Goal: Find contact information: Find contact information

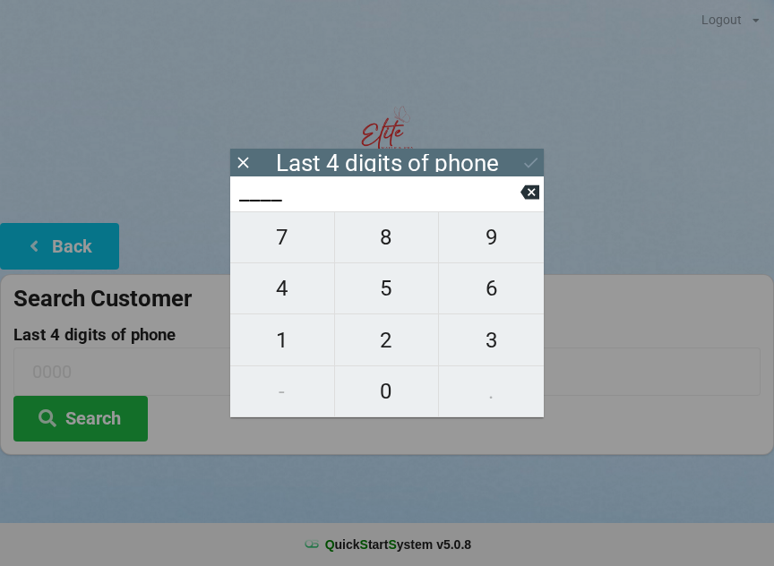
click at [398, 236] on span "8" at bounding box center [387, 237] width 104 height 38
type input "8___"
click at [488, 289] on span "6" at bounding box center [491, 289] width 105 height 38
type input "86__"
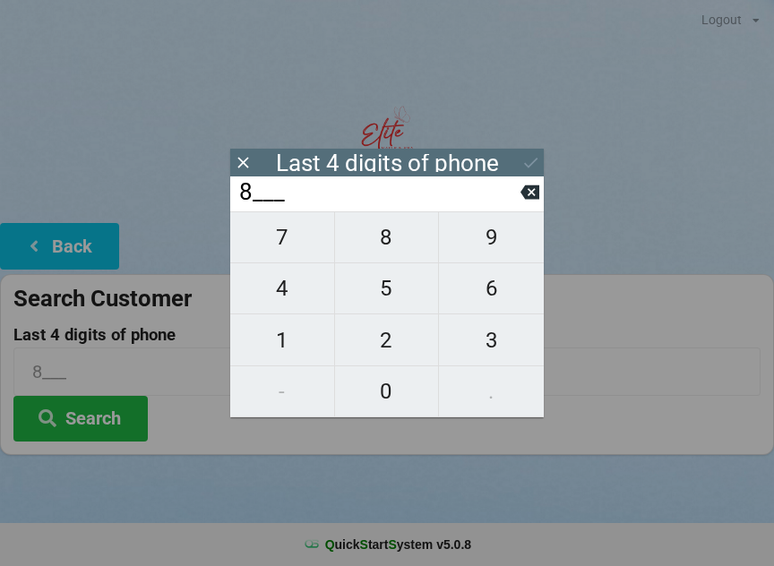
type input "86__"
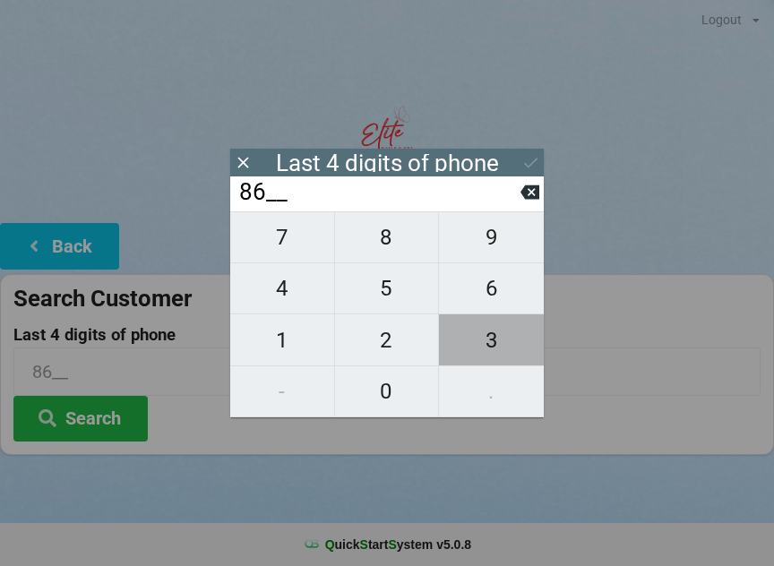
click at [489, 339] on span "3" at bounding box center [491, 340] width 105 height 38
type input "863_"
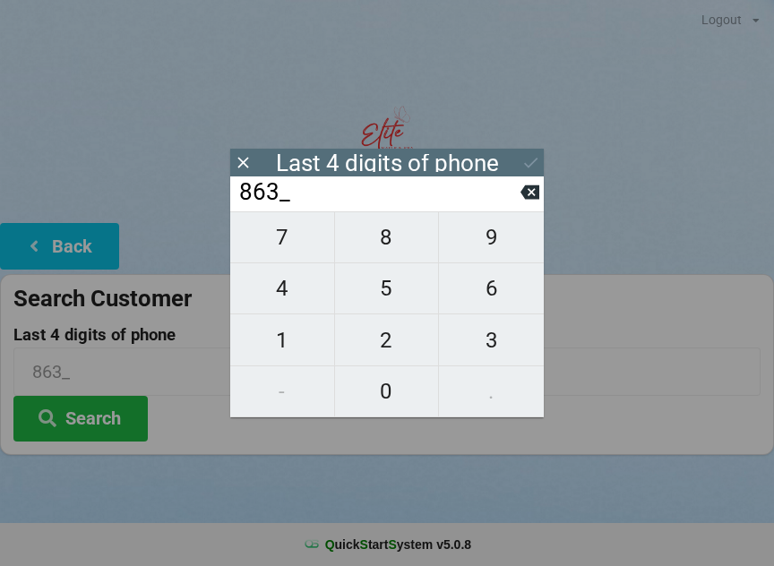
click at [381, 328] on span "2" at bounding box center [387, 340] width 104 height 38
type input "8632"
click at [287, 288] on div "7 8 9 4 5 6 1 2 3 - 0 ." at bounding box center [386, 314] width 313 height 206
click at [392, 331] on div "7 8 9 4 5 6 1 2 3 - 0 ." at bounding box center [386, 314] width 313 height 206
click at [279, 283] on div "7 8 9 4 5 6 1 2 3 - 0 ." at bounding box center [386, 314] width 313 height 206
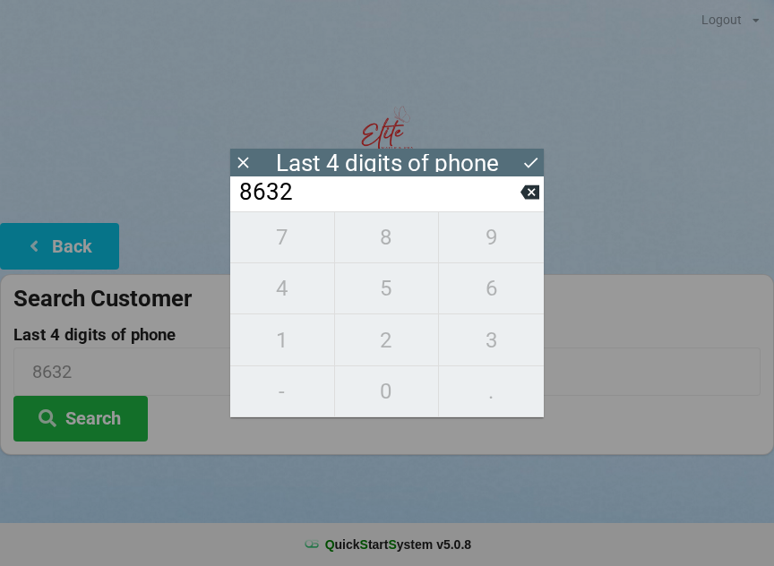
click at [529, 195] on icon at bounding box center [529, 192] width 19 height 14
click at [530, 186] on button at bounding box center [529, 192] width 19 height 24
click at [528, 191] on icon at bounding box center [529, 192] width 19 height 19
click at [528, 194] on icon at bounding box center [529, 192] width 19 height 14
type input "____"
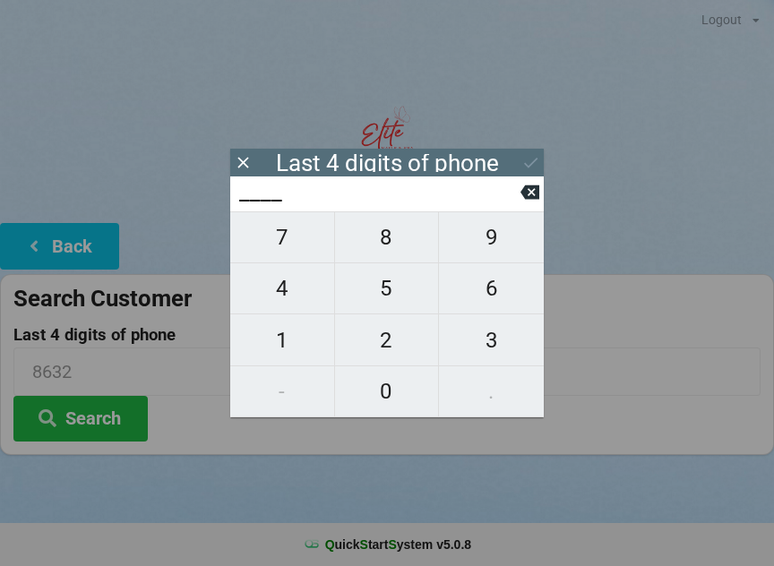
click at [392, 280] on span "5" at bounding box center [387, 289] width 104 height 38
type input "5___"
click at [493, 239] on span "9" at bounding box center [491, 237] width 105 height 38
type input "59__"
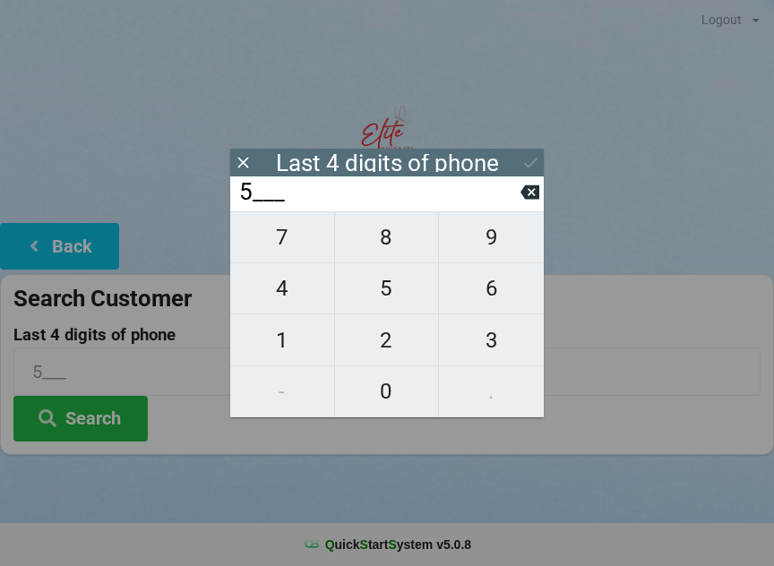
type input "59__"
click at [392, 235] on span "8" at bounding box center [387, 237] width 104 height 38
type input "598_"
click at [383, 371] on button "0" at bounding box center [387, 391] width 105 height 51
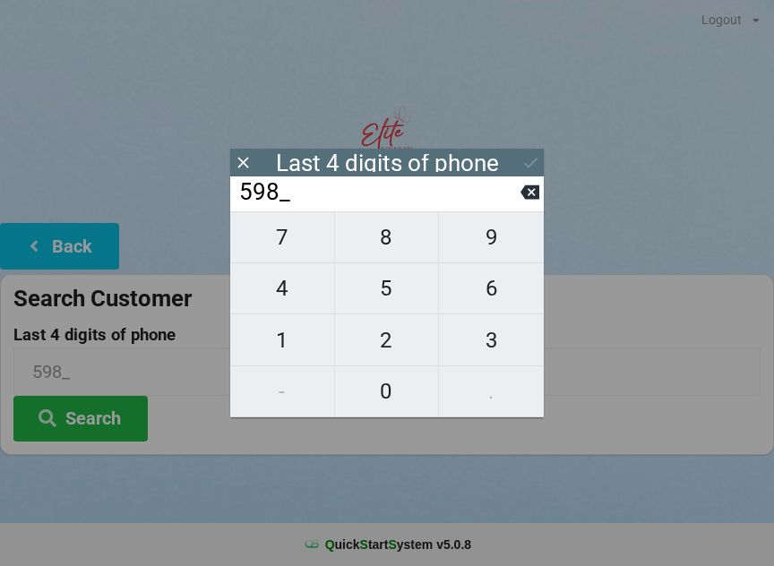
type input "5980"
click at [483, 159] on div "Last 4 digits of phone" at bounding box center [387, 163] width 223 height 18
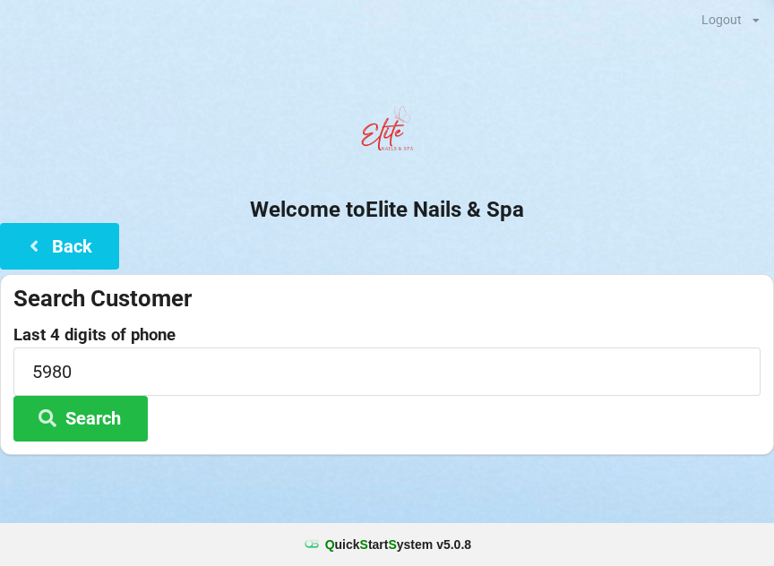
click at [353, 147] on img at bounding box center [387, 134] width 72 height 72
click at [81, 405] on button "Search" at bounding box center [80, 419] width 134 height 46
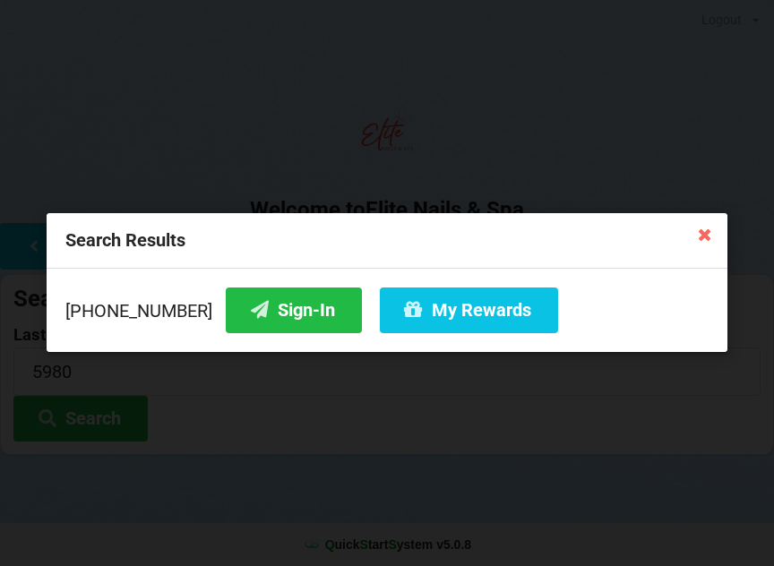
click at [258, 301] on button "Sign-In" at bounding box center [294, 310] width 136 height 46
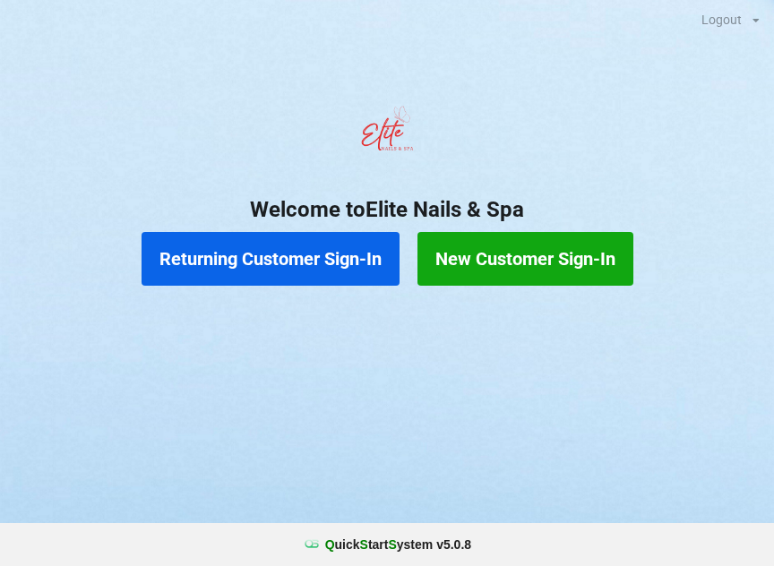
click at [291, 267] on button "Returning Customer Sign-In" at bounding box center [270, 259] width 258 height 54
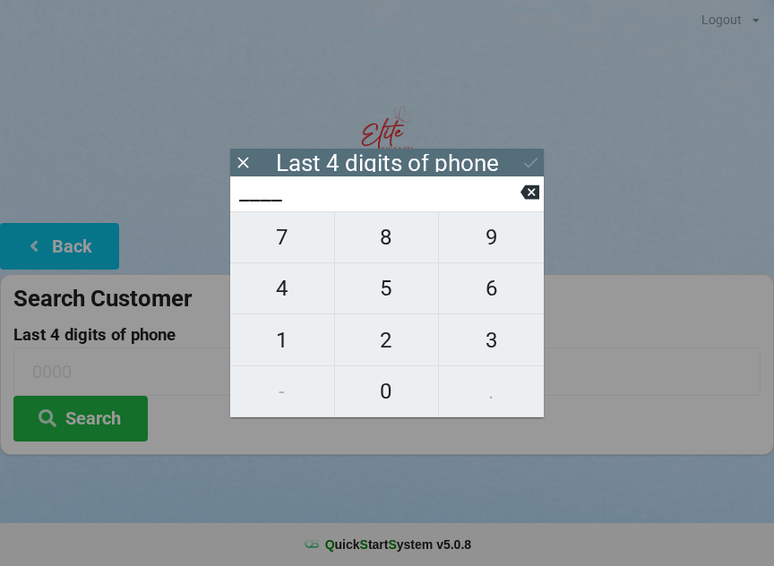
click at [284, 351] on span "1" at bounding box center [282, 340] width 104 height 38
type input "1___"
click at [270, 295] on span "4" at bounding box center [282, 289] width 104 height 38
type input "14__"
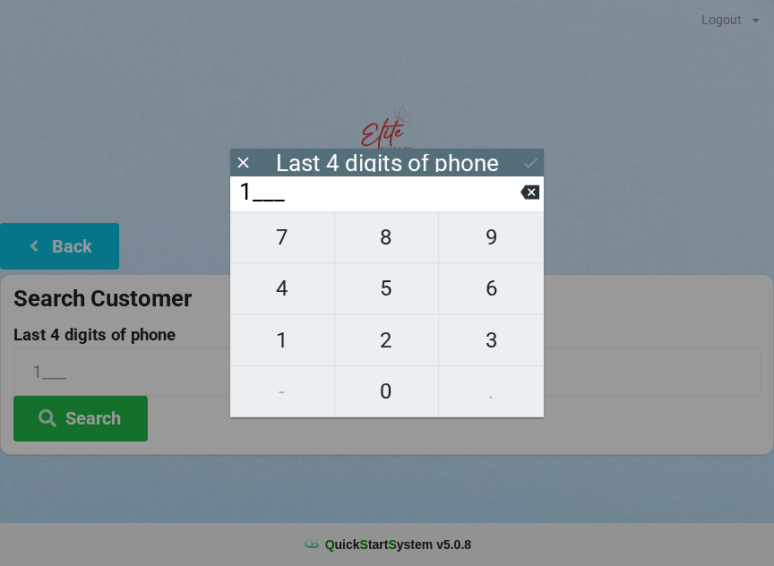
type input "14__"
click at [491, 242] on span "9" at bounding box center [491, 237] width 105 height 38
type input "149_"
click at [278, 250] on span "7" at bounding box center [282, 237] width 104 height 38
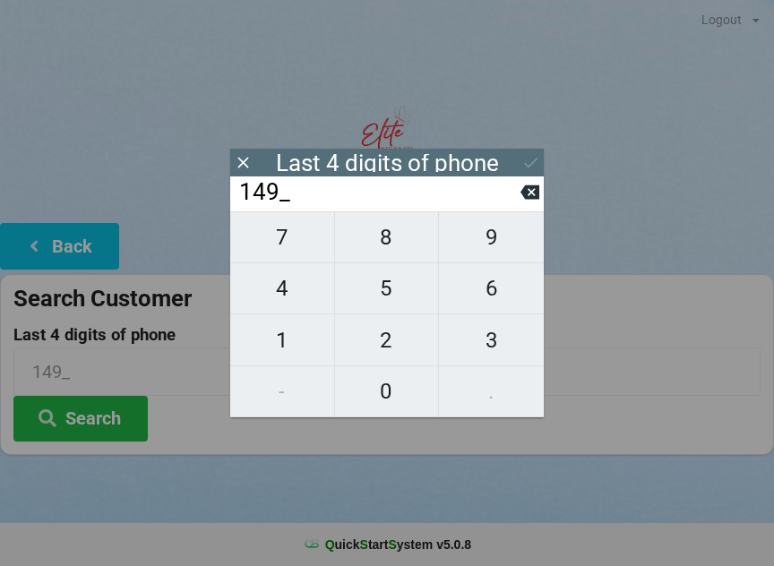
type input "1497"
click at [527, 155] on icon at bounding box center [530, 162] width 19 height 19
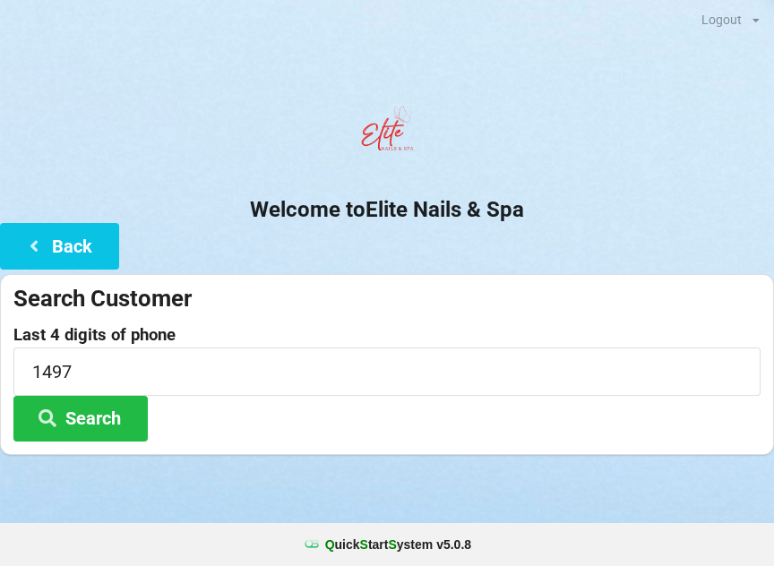
click at [107, 416] on button "Search" at bounding box center [80, 419] width 134 height 46
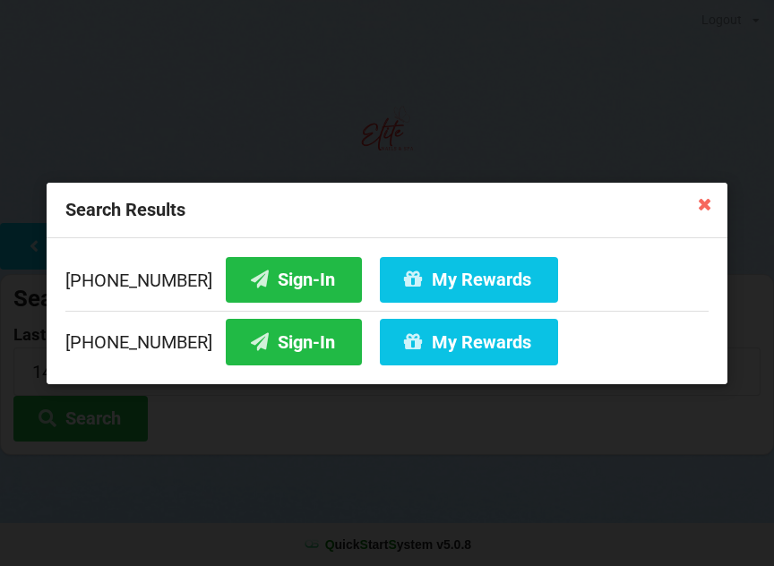
click at [419, 350] on button "My Rewards" at bounding box center [469, 342] width 178 height 46
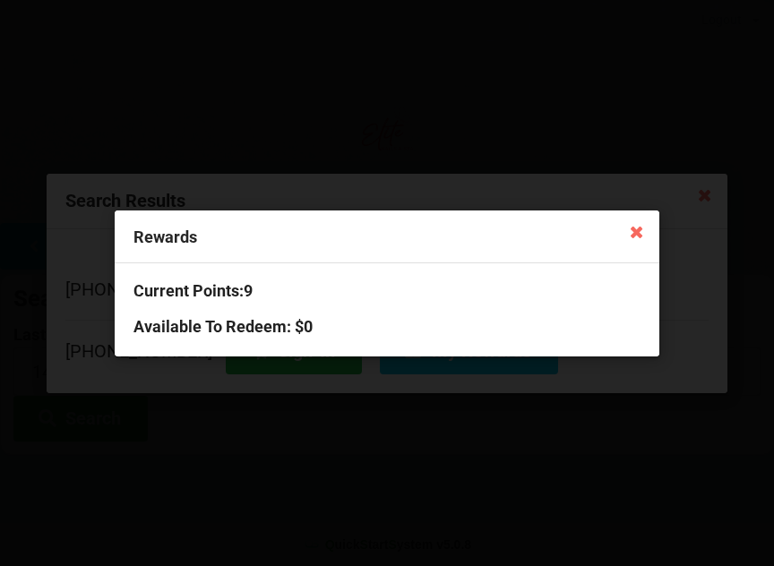
click at [640, 227] on icon at bounding box center [635, 231] width 29 height 29
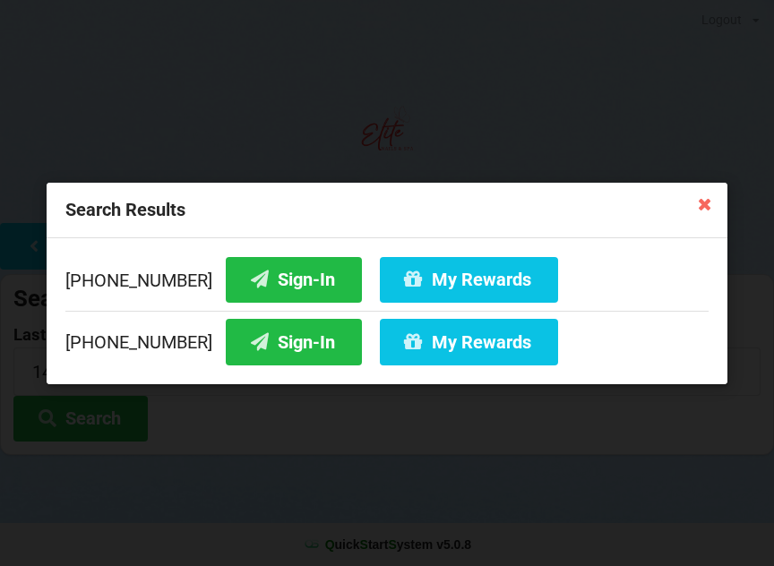
click at [267, 354] on button "Sign-In" at bounding box center [294, 342] width 136 height 46
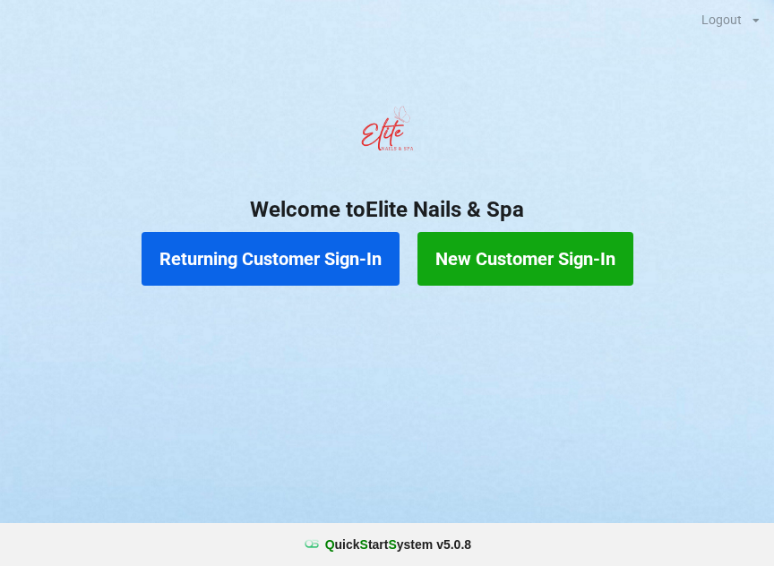
click at [260, 250] on button "Returning Customer Sign-In" at bounding box center [270, 259] width 258 height 54
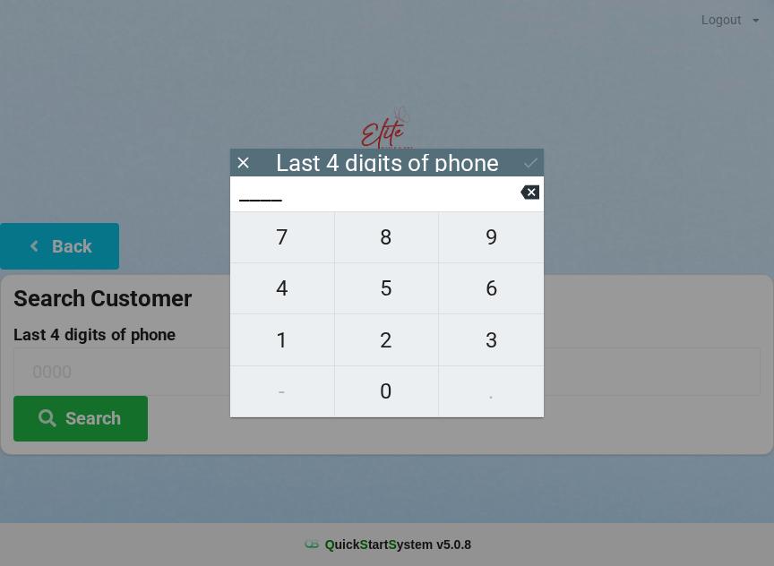
click at [284, 303] on span "4" at bounding box center [282, 289] width 104 height 38
type input "4___"
click at [387, 396] on span "0" at bounding box center [387, 392] width 104 height 38
type input "40__"
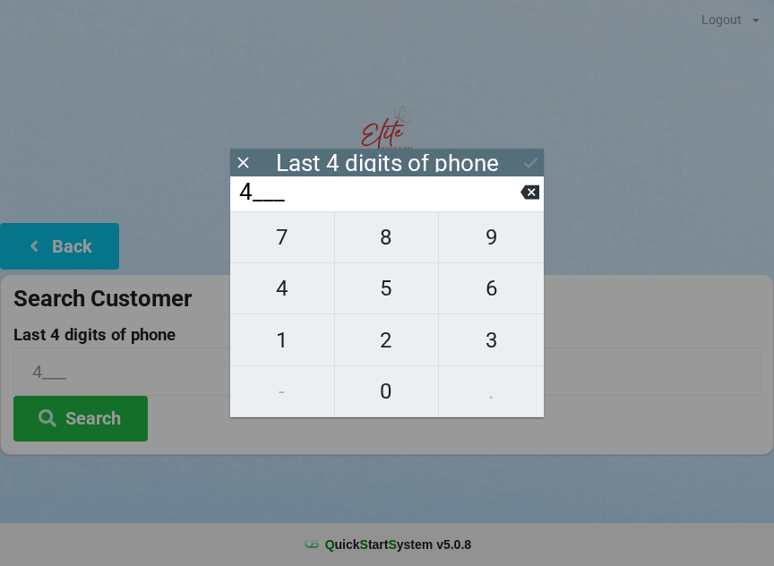
type input "40__"
click at [290, 247] on span "7" at bounding box center [282, 237] width 104 height 38
type input "407_"
click at [395, 292] on span "5" at bounding box center [387, 289] width 104 height 38
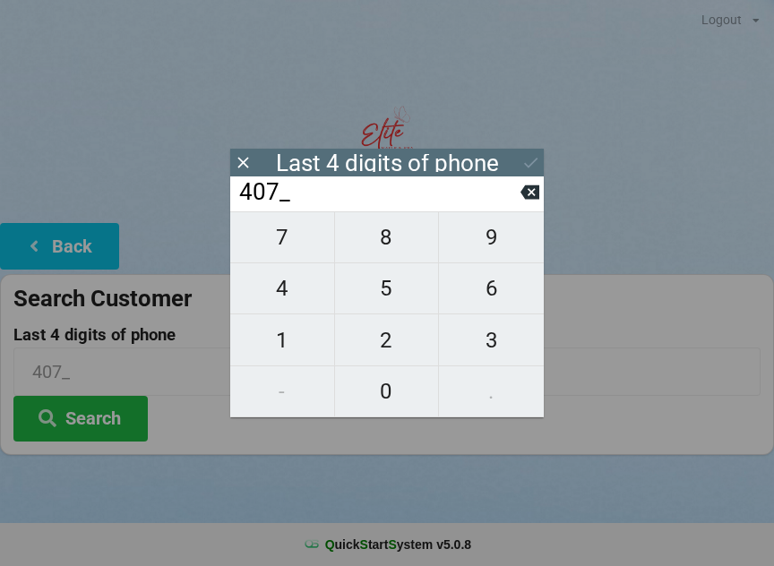
type input "4075"
click at [519, 199] on input "4075" at bounding box center [378, 192] width 283 height 29
click at [520, 204] on button at bounding box center [529, 192] width 19 height 24
click at [527, 200] on icon at bounding box center [529, 192] width 19 height 14
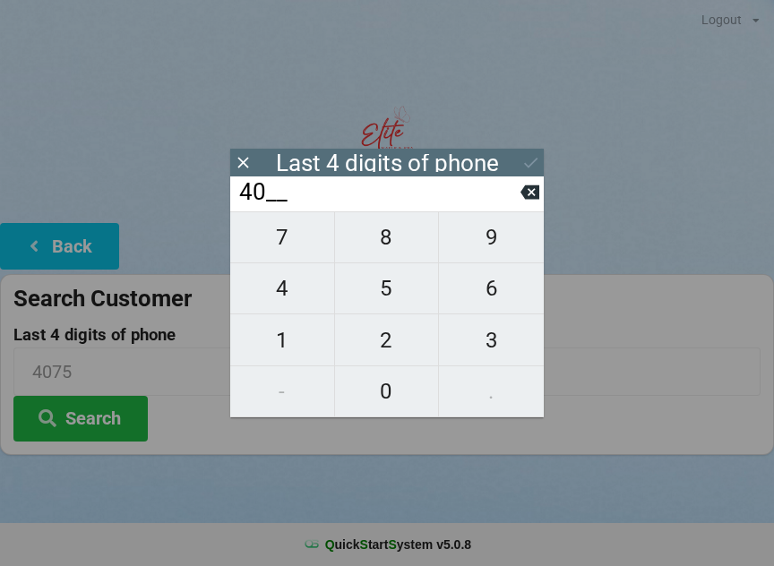
click at [526, 196] on icon at bounding box center [529, 192] width 19 height 14
click at [527, 199] on icon at bounding box center [529, 192] width 19 height 14
click at [275, 248] on span "7" at bounding box center [282, 237] width 104 height 38
type input "7___"
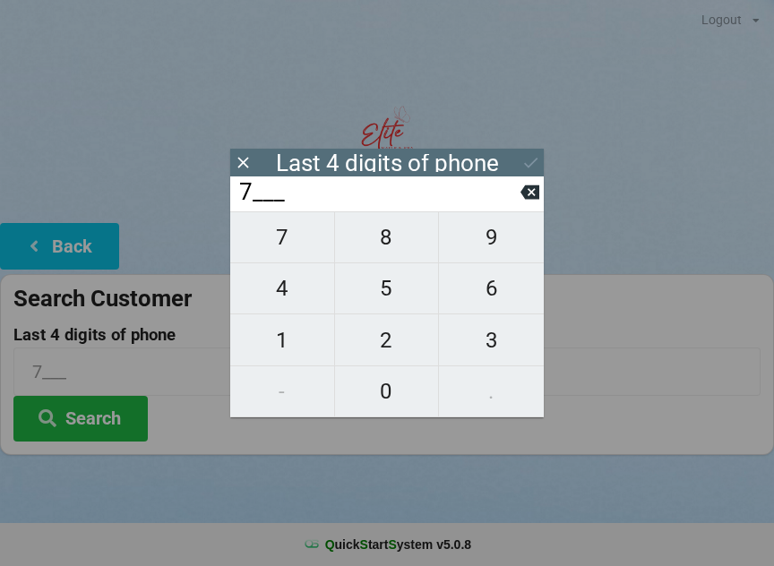
click at [486, 338] on span "3" at bounding box center [491, 340] width 105 height 38
type input "73__"
click at [486, 294] on span "6" at bounding box center [491, 289] width 105 height 38
type input "736_"
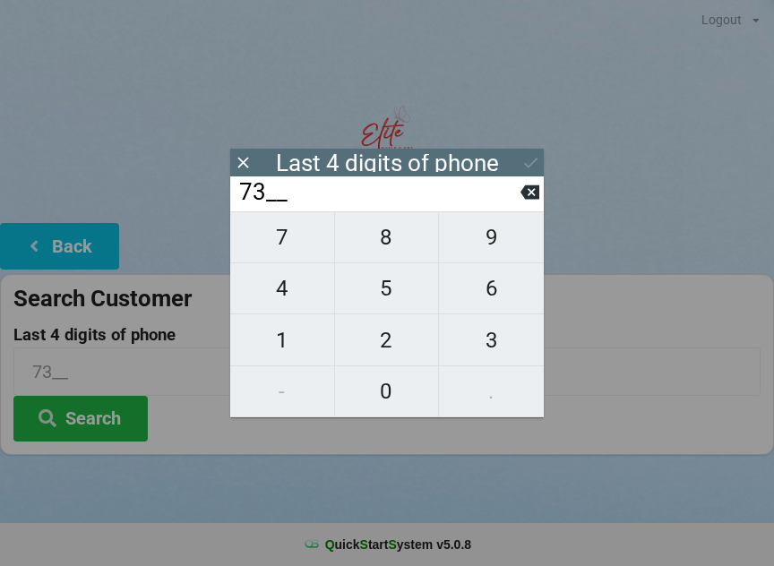
type input "736_"
click at [287, 251] on span "7" at bounding box center [282, 237] width 104 height 38
type input "7367"
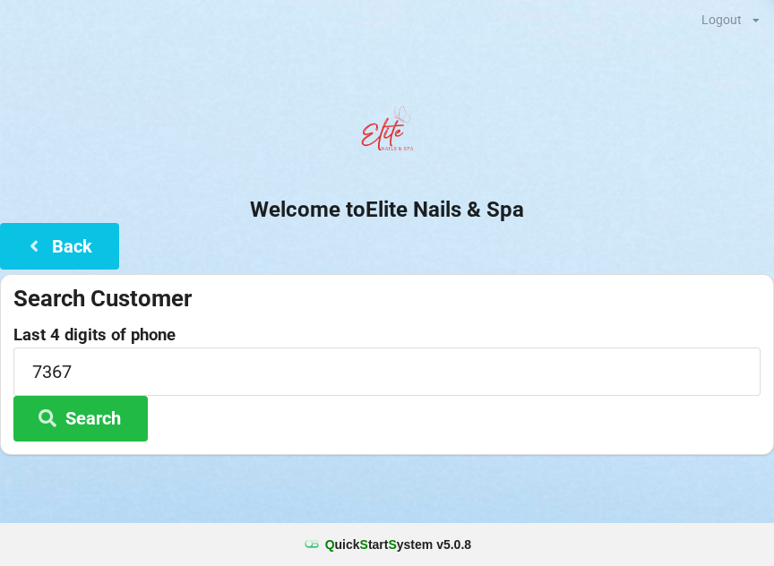
click at [89, 417] on button "Search" at bounding box center [80, 419] width 134 height 46
click at [95, 424] on button "Search" at bounding box center [80, 419] width 134 height 46
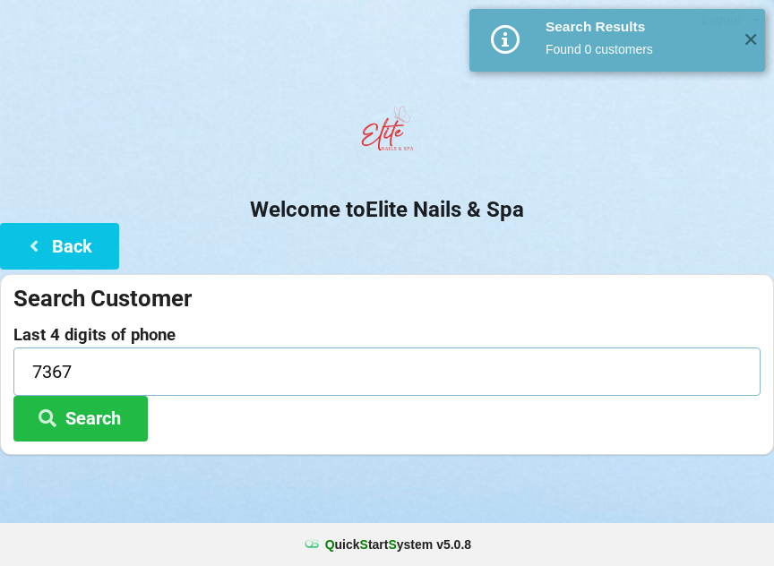
click at [147, 380] on input "7367" at bounding box center [386, 370] width 747 height 47
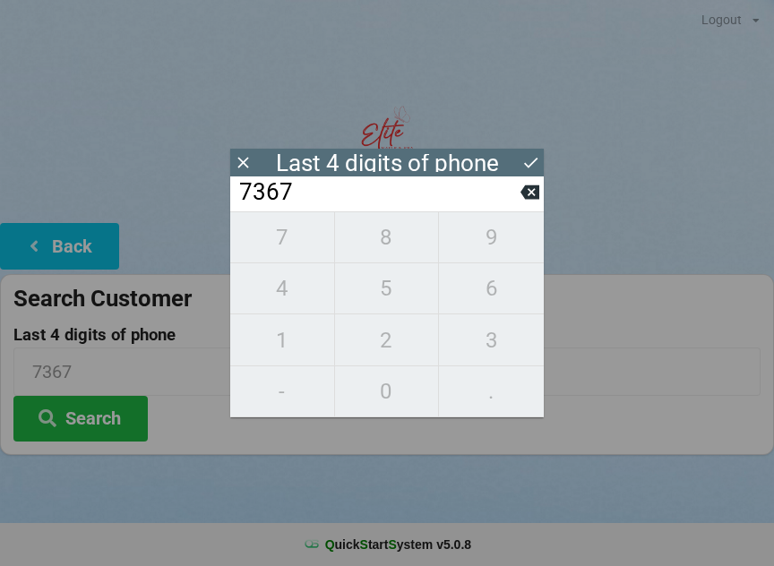
click at [529, 198] on icon at bounding box center [529, 192] width 19 height 14
click at [518, 194] on input "736_" at bounding box center [378, 192] width 283 height 29
click at [521, 189] on icon at bounding box center [529, 192] width 19 height 19
click at [518, 194] on input "73__" at bounding box center [378, 192] width 283 height 29
click at [517, 197] on input "73__" at bounding box center [378, 192] width 283 height 29
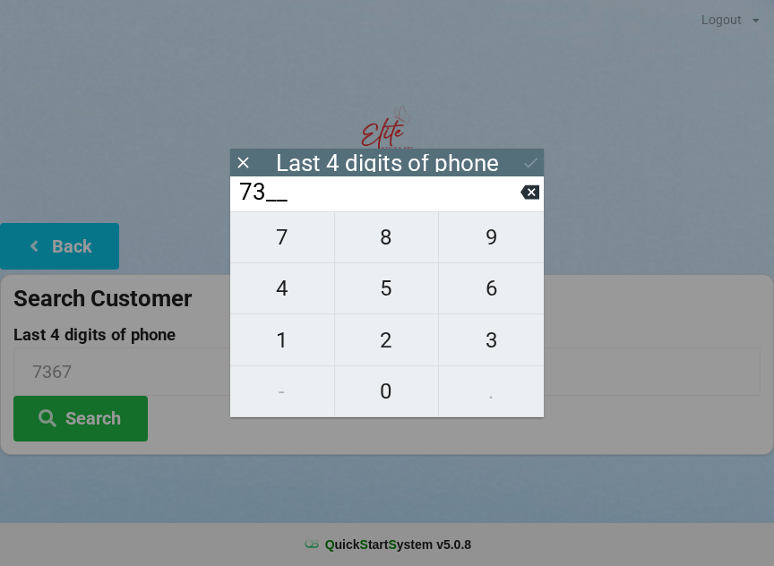
click at [529, 201] on icon at bounding box center [529, 192] width 19 height 19
click at [531, 196] on icon at bounding box center [529, 192] width 19 height 14
type input "____"
click at [380, 344] on span "2" at bounding box center [387, 340] width 104 height 38
type input "2___"
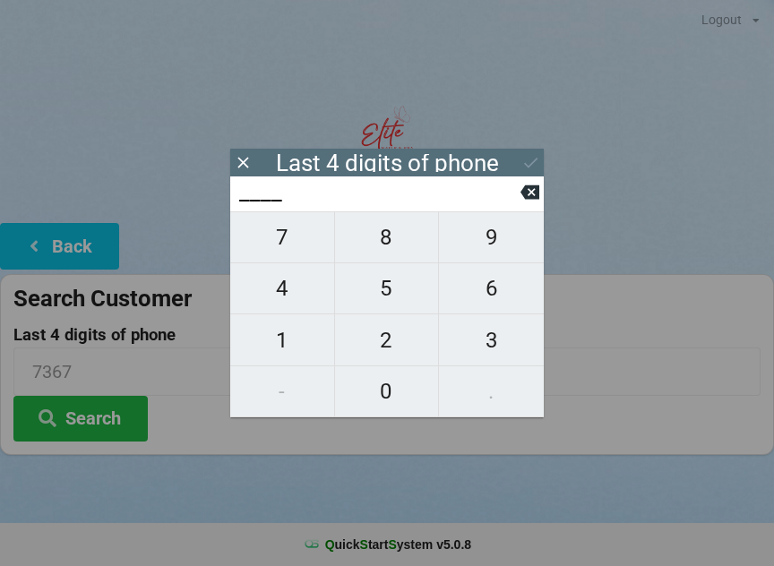
type input "2___"
click at [295, 295] on span "4" at bounding box center [282, 289] width 104 height 38
type input "24__"
click at [499, 343] on span "3" at bounding box center [491, 340] width 105 height 38
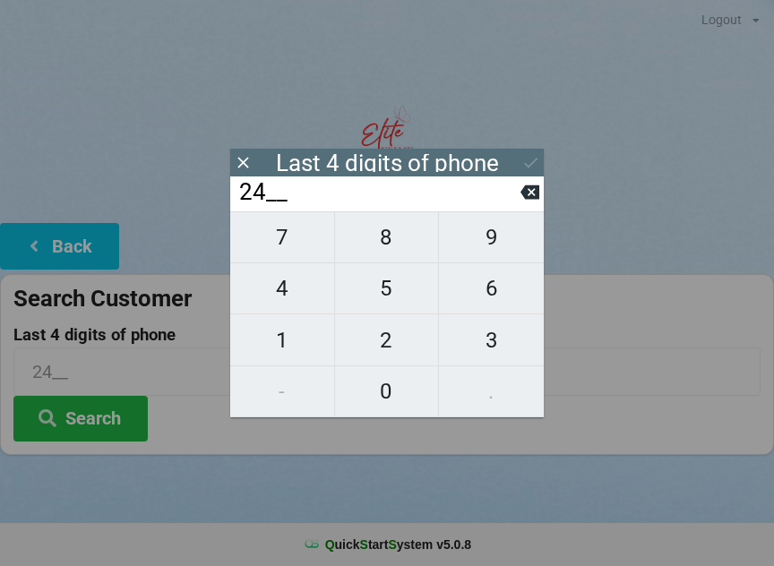
type input "243_"
click at [492, 247] on span "9" at bounding box center [491, 237] width 105 height 38
type input "2439"
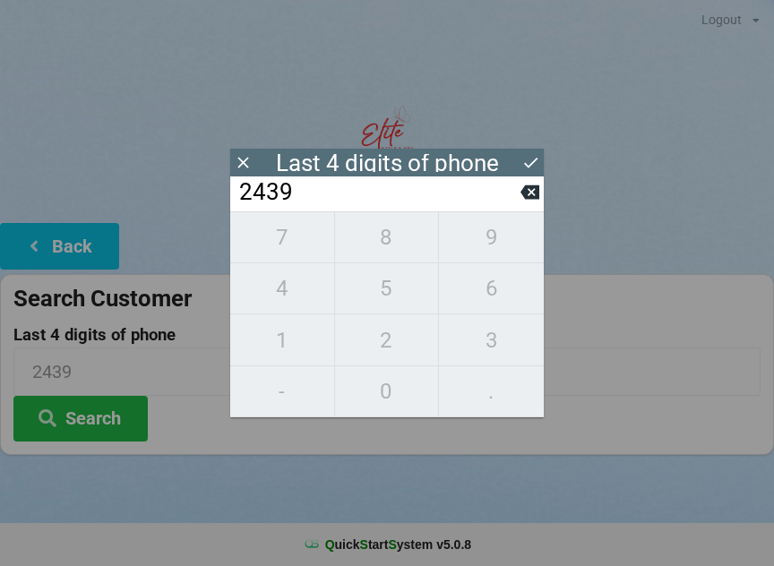
click at [87, 423] on button "Search" at bounding box center [80, 419] width 134 height 46
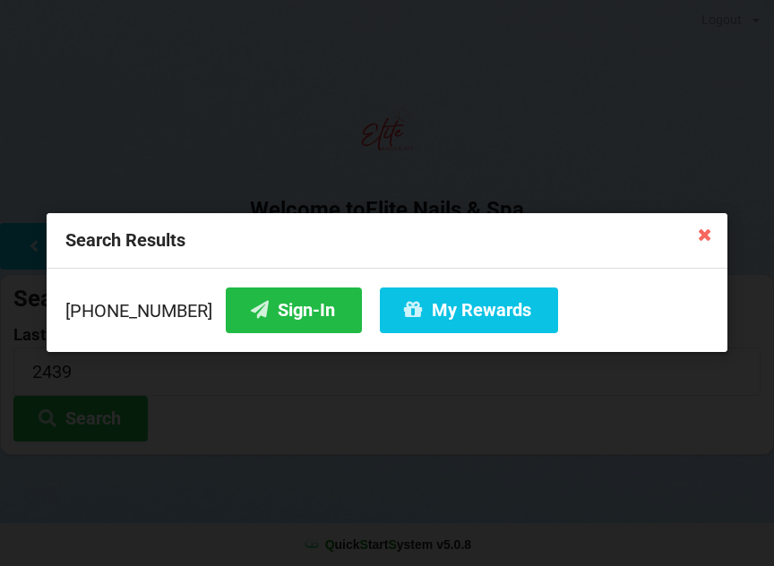
click at [690, 242] on icon at bounding box center [703, 233] width 29 height 29
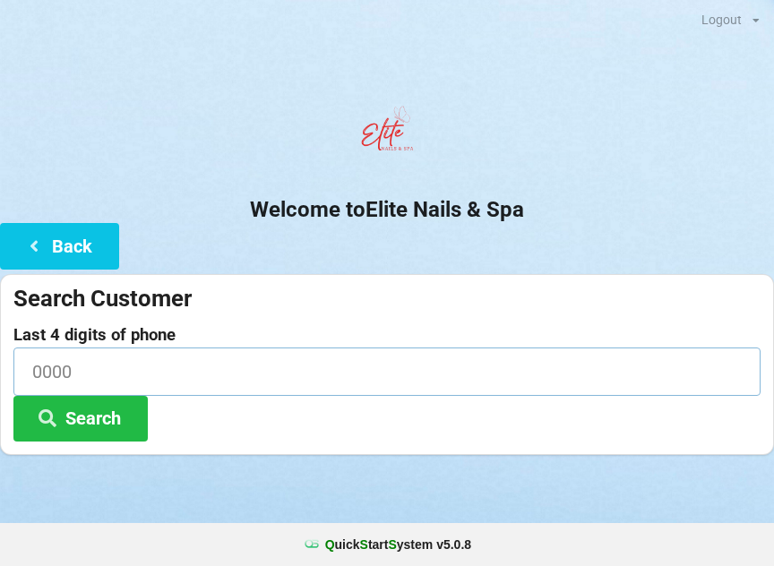
click at [122, 375] on input at bounding box center [386, 370] width 747 height 47
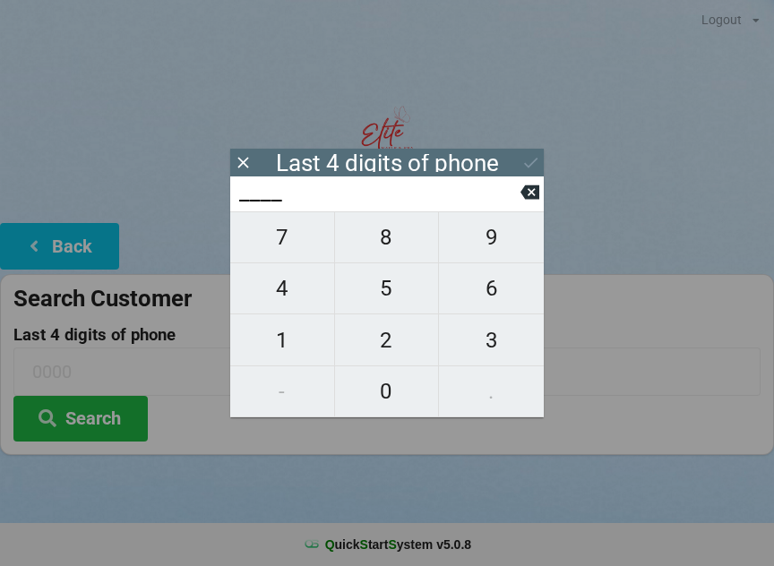
click at [267, 249] on span "7" at bounding box center [282, 237] width 104 height 38
type input "7___"
click at [497, 339] on span "3" at bounding box center [491, 340] width 105 height 38
type input "73__"
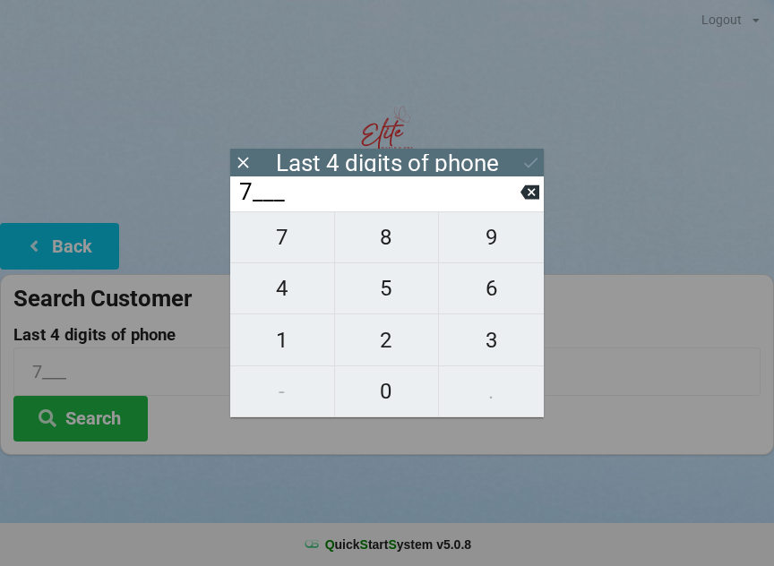
type input "73__"
click at [488, 297] on span "6" at bounding box center [491, 289] width 105 height 38
type input "736_"
click at [276, 236] on span "7" at bounding box center [282, 237] width 104 height 38
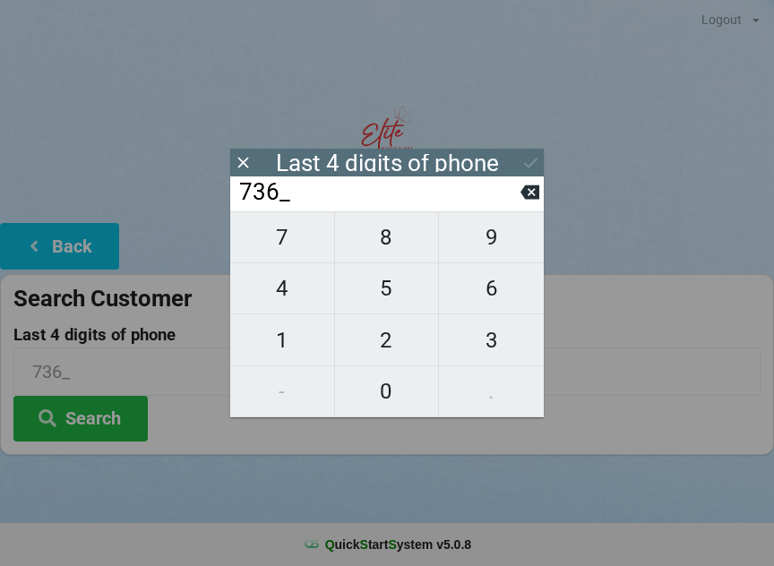
type input "7367"
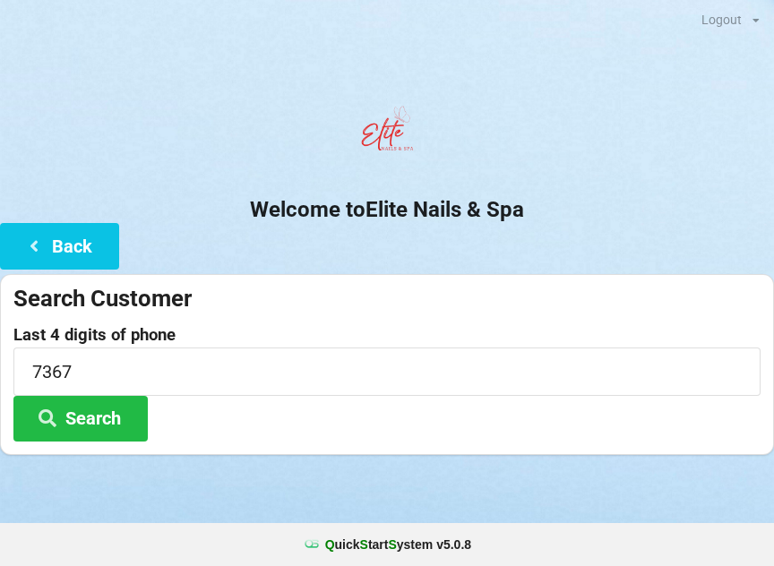
click at [218, 522] on div "Logout Logout Sign-In Welcome to Elite Nails & Spa Back Search Customer Last 4 …" at bounding box center [387, 283] width 774 height 566
click at [72, 418] on button "Search" at bounding box center [80, 419] width 134 height 46
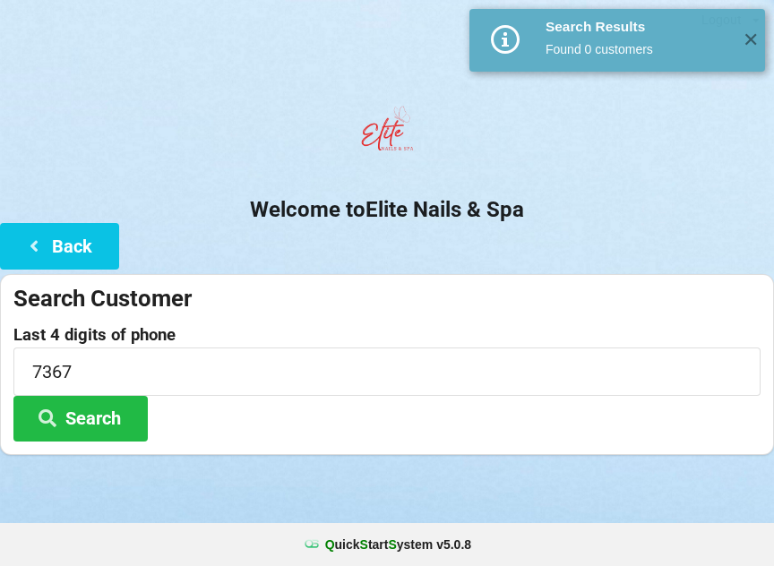
click at [53, 231] on button "Back" at bounding box center [59, 246] width 119 height 46
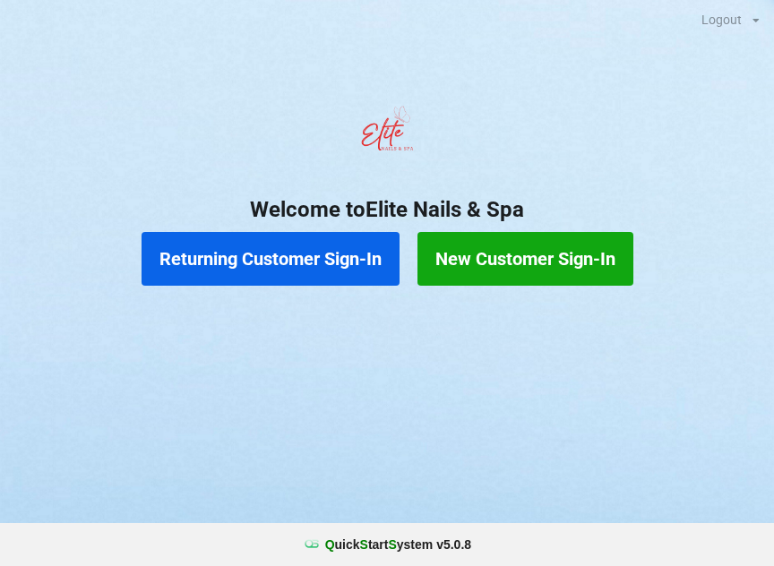
click at [510, 253] on button "New Customer Sign-In" at bounding box center [525, 259] width 216 height 54
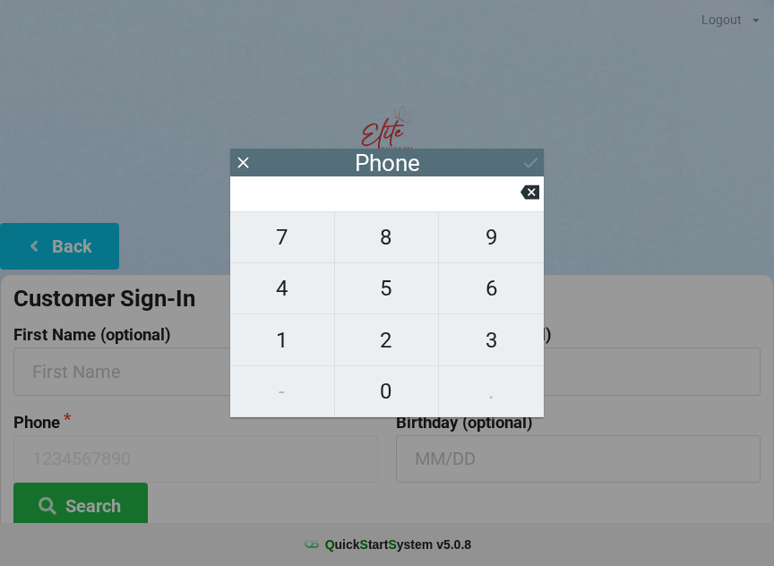
click at [244, 164] on icon at bounding box center [242, 162] width 11 height 11
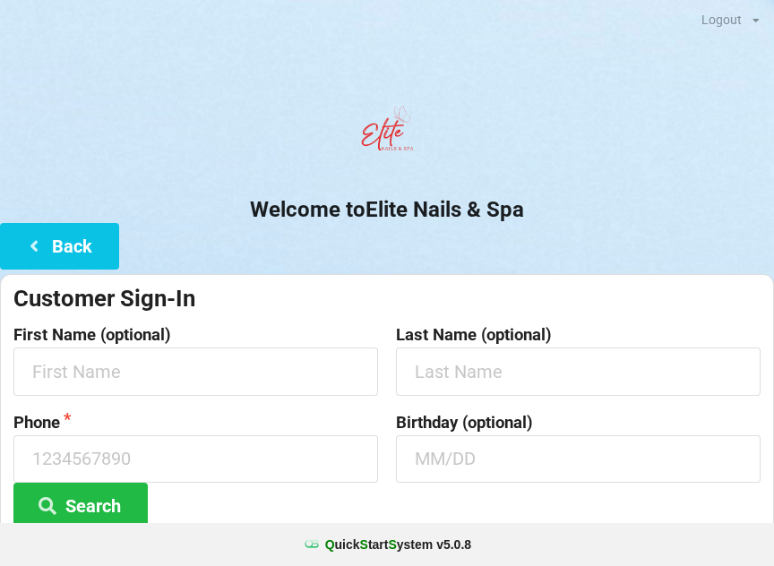
click at [52, 235] on button "Back" at bounding box center [59, 246] width 119 height 46
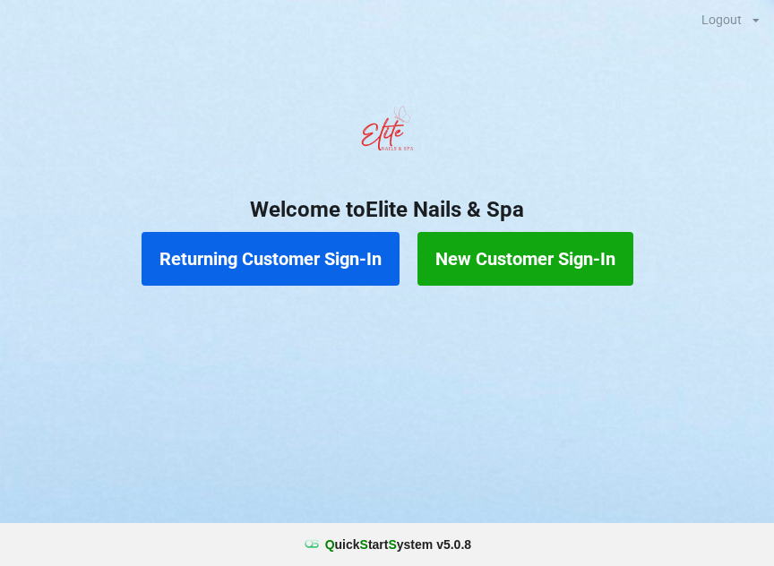
click at [490, 253] on button "New Customer Sign-In" at bounding box center [525, 259] width 216 height 54
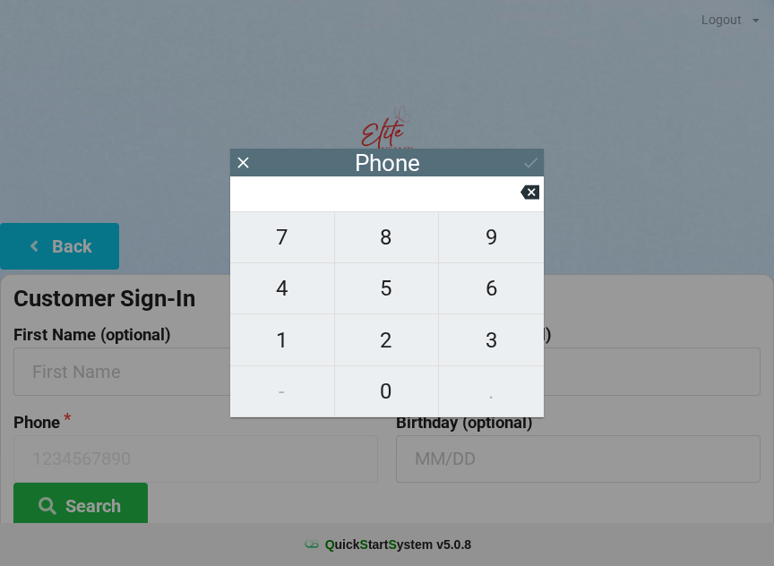
click at [383, 256] on span "8" at bounding box center [387, 237] width 104 height 38
type input "8"
click at [283, 339] on span "1" at bounding box center [282, 340] width 104 height 38
type input "81"
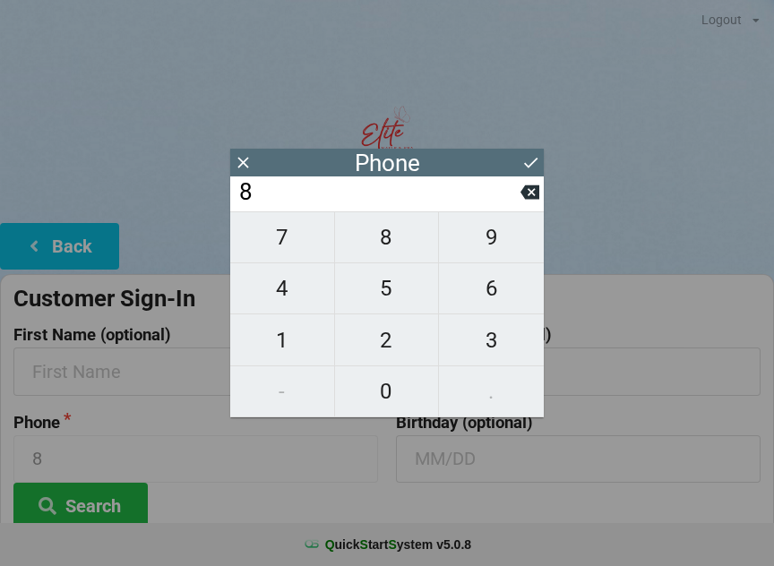
type input "81"
click at [384, 297] on span "5" at bounding box center [387, 289] width 104 height 38
type input "815"
click at [492, 256] on span "9" at bounding box center [491, 237] width 105 height 38
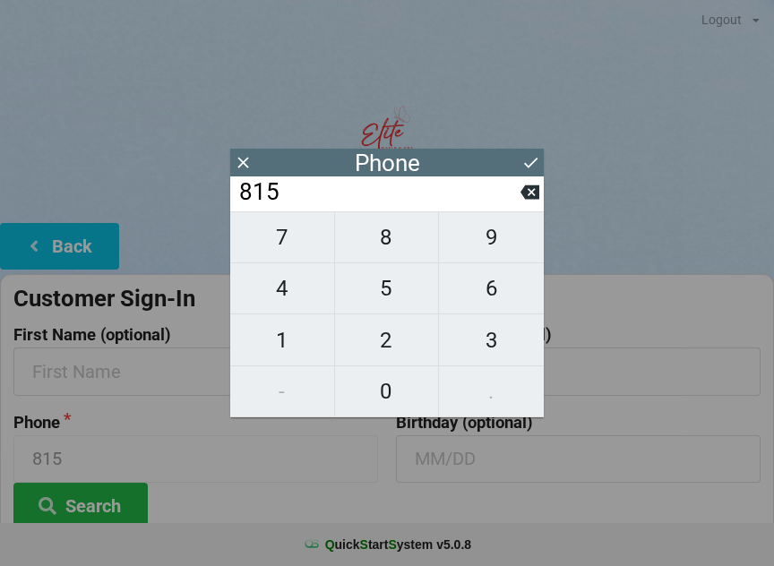
type input "8159"
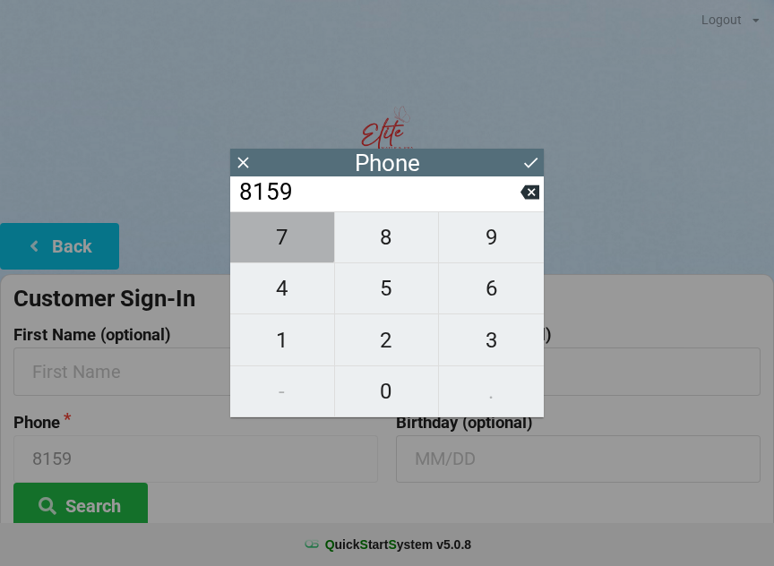
click at [281, 243] on span "7" at bounding box center [282, 237] width 104 height 38
type input "81597"
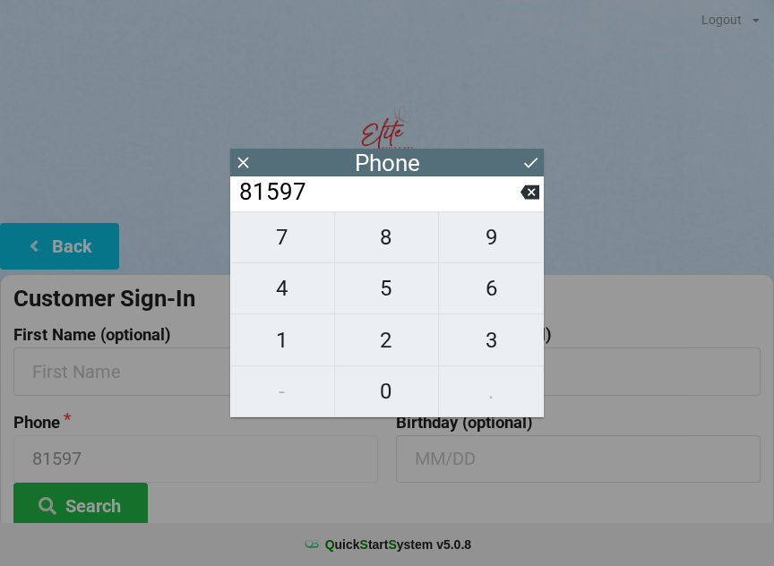
click at [486, 250] on span "9" at bounding box center [491, 237] width 105 height 38
type input "815979"
click at [287, 295] on span "4" at bounding box center [282, 289] width 104 height 38
type input "8159794"
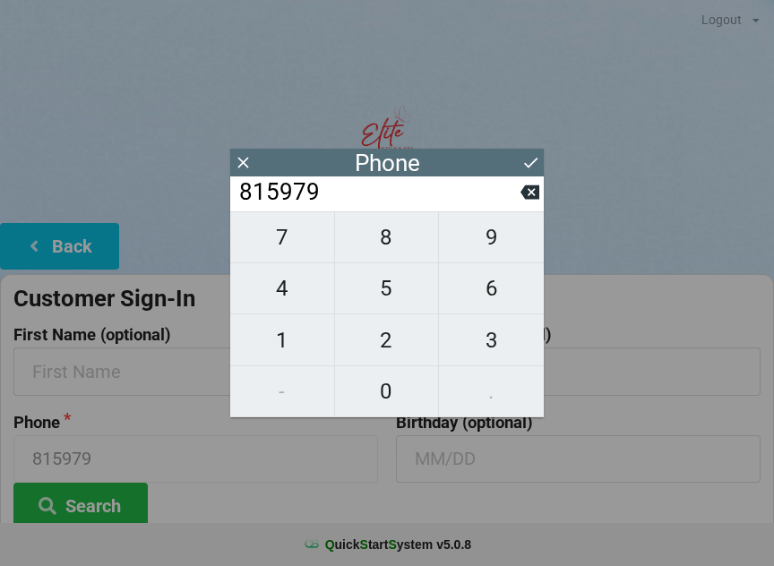
type input "8159794"
click at [283, 294] on span "4" at bounding box center [282, 289] width 104 height 38
type input "81597944"
click at [279, 242] on span "7" at bounding box center [282, 237] width 104 height 38
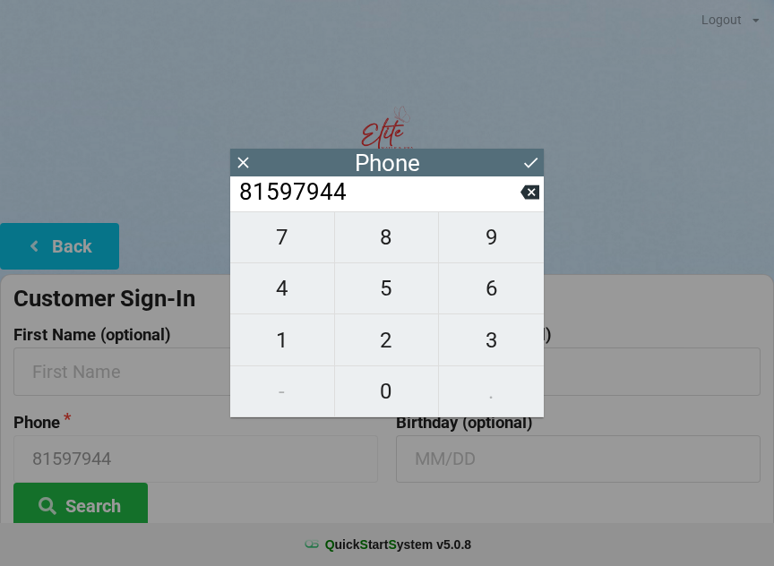
type input "815979447"
click at [379, 341] on span "2" at bounding box center [387, 340] width 104 height 38
type input "8159794472"
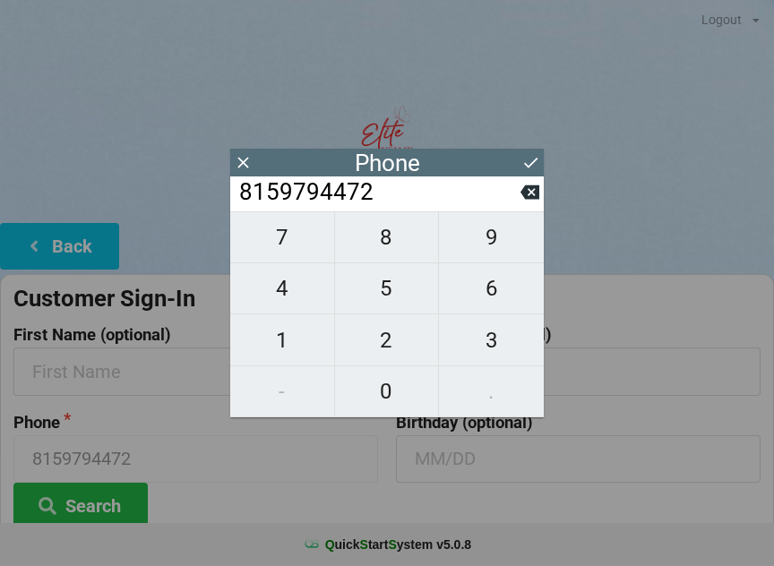
click at [527, 161] on icon at bounding box center [530, 162] width 19 height 19
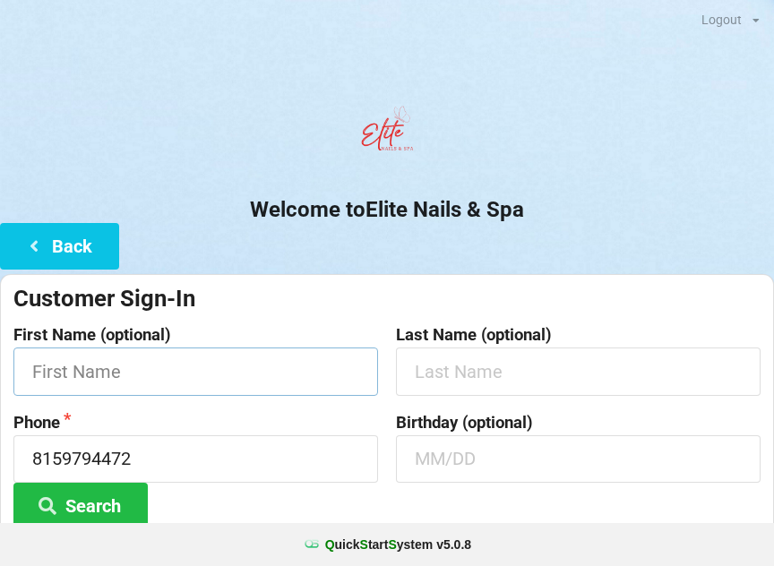
click at [155, 363] on input "text" at bounding box center [195, 370] width 364 height 47
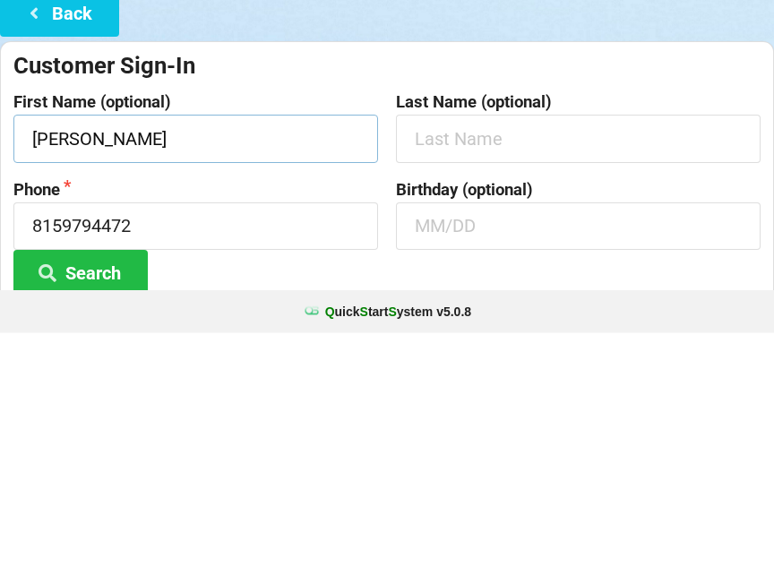
type input "[PERSON_NAME]"
click at [91, 483] on button "Search" at bounding box center [80, 506] width 134 height 46
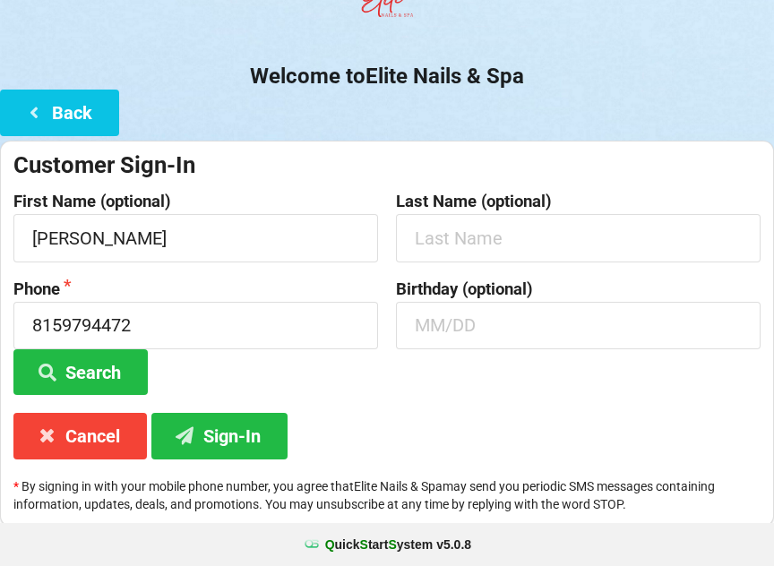
click at [233, 427] on button "Sign-In" at bounding box center [219, 436] width 136 height 46
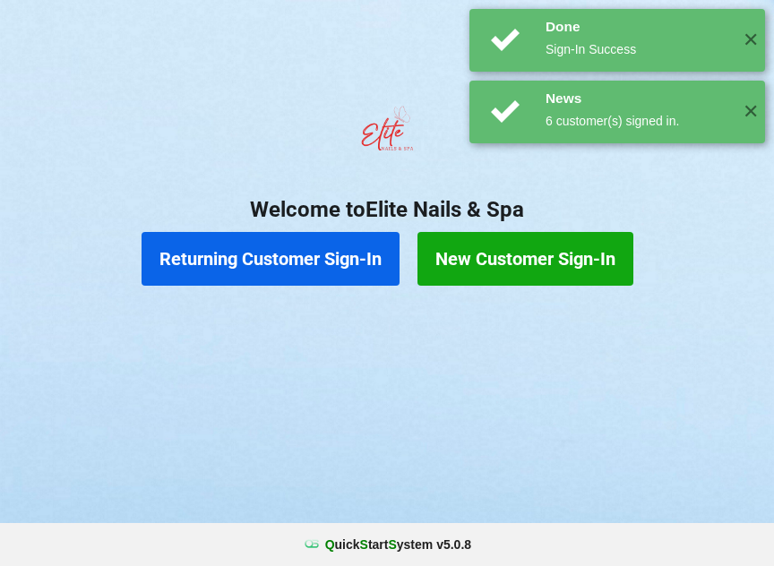
scroll to position [0, 0]
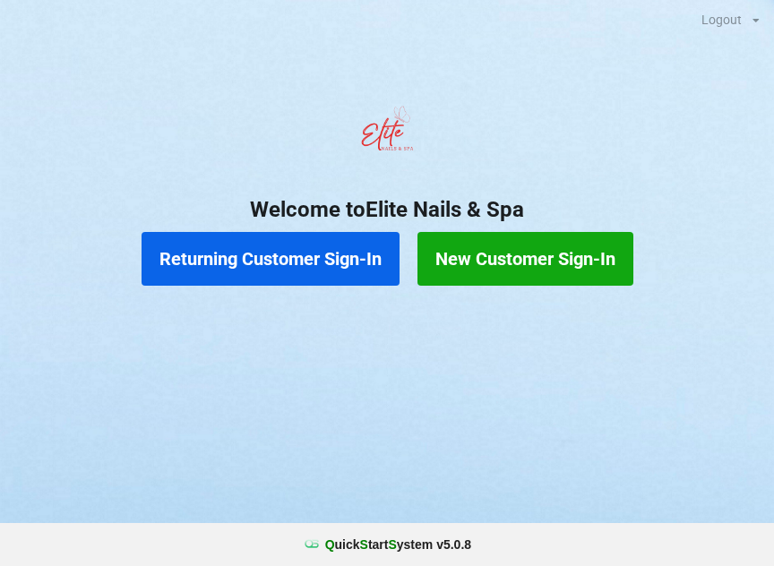
click at [734, 501] on div "Logout Logout Sign-In Welcome to Elite Nails & Spa Returning Customer Sign-In N…" at bounding box center [387, 283] width 774 height 566
click at [116, 121] on div at bounding box center [387, 136] width 774 height 76
click at [270, 255] on button "Returning Customer Sign-In" at bounding box center [270, 259] width 258 height 54
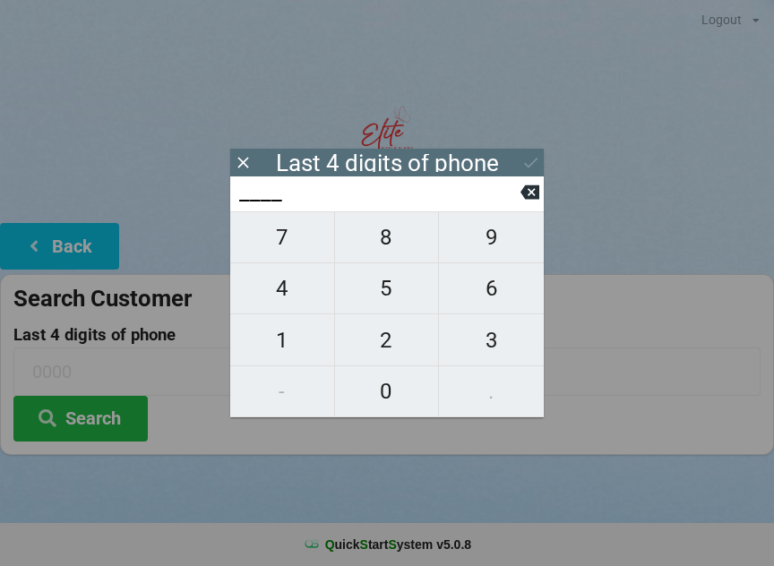
click at [401, 287] on span "5" at bounding box center [387, 289] width 104 height 38
type input "5___"
click at [390, 338] on span "2" at bounding box center [387, 340] width 104 height 38
type input "52__"
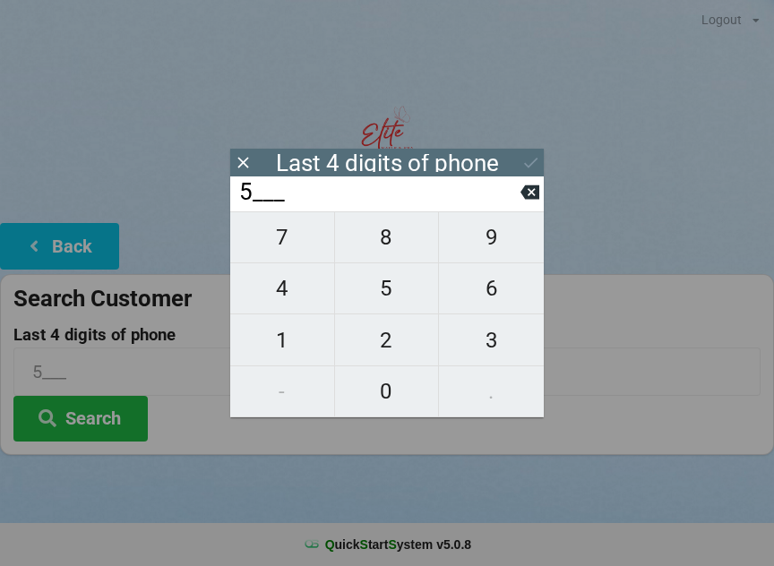
type input "52__"
click at [372, 394] on span "0" at bounding box center [387, 392] width 104 height 38
type input "520_"
click at [292, 242] on span "7" at bounding box center [282, 237] width 104 height 38
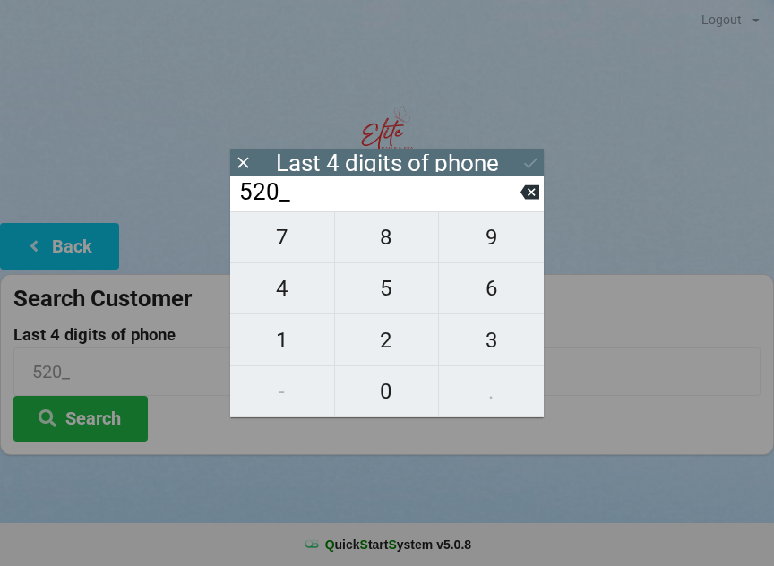
type input "5207"
click at [98, 407] on button "Search" at bounding box center [80, 419] width 134 height 46
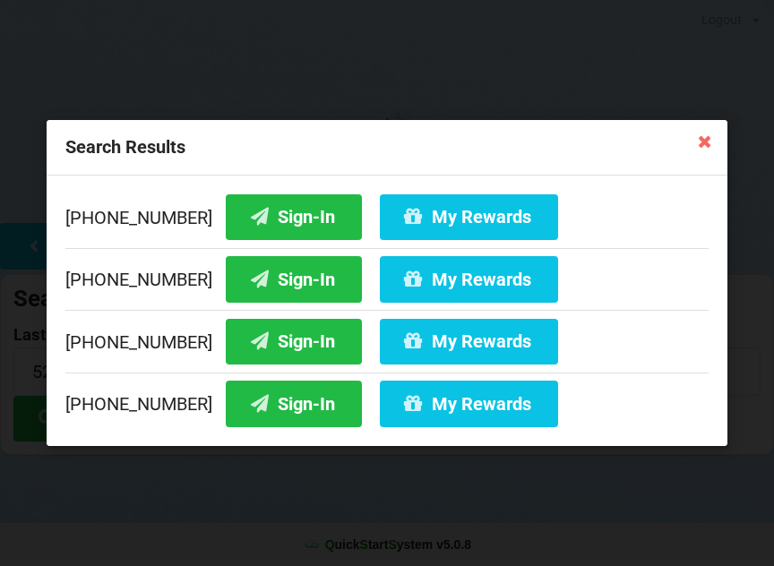
click at [266, 415] on button "Sign-In" at bounding box center [294, 404] width 136 height 46
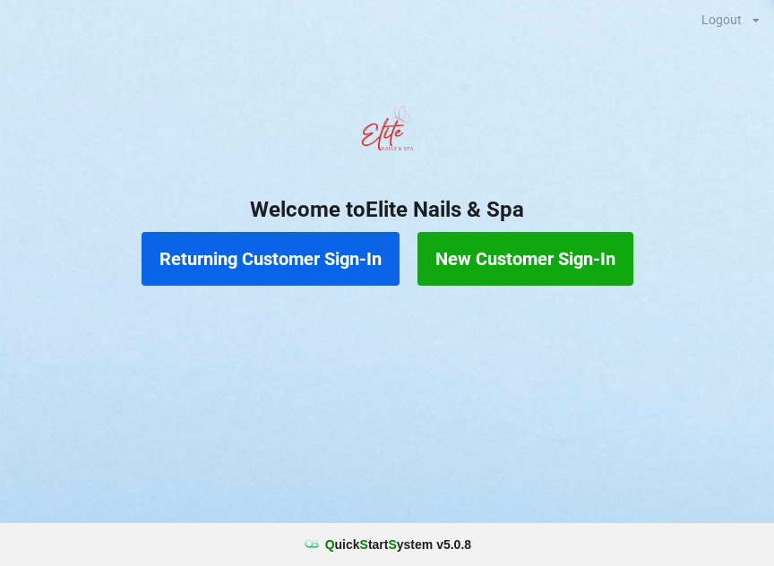
click at [279, 251] on button "Returning Customer Sign-In" at bounding box center [270, 259] width 258 height 54
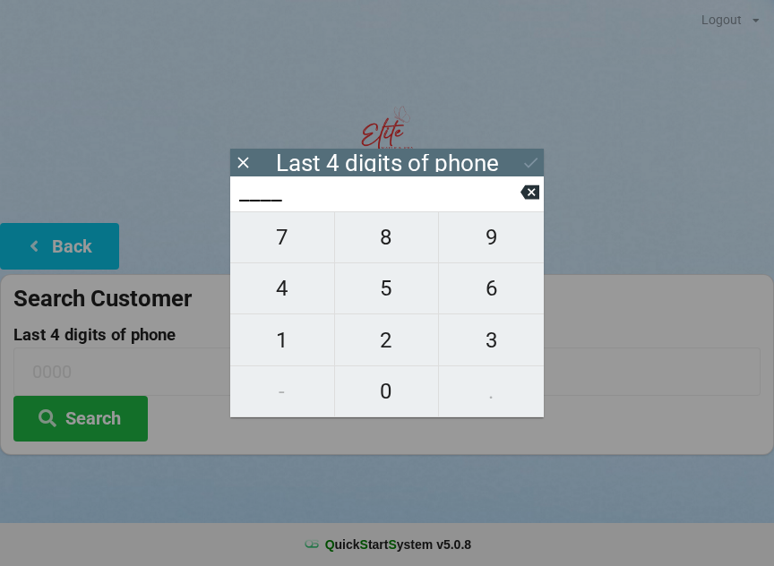
click at [500, 350] on span "3" at bounding box center [491, 340] width 105 height 38
type input "3___"
click at [414, 350] on span "2" at bounding box center [387, 340] width 104 height 38
type input "32__"
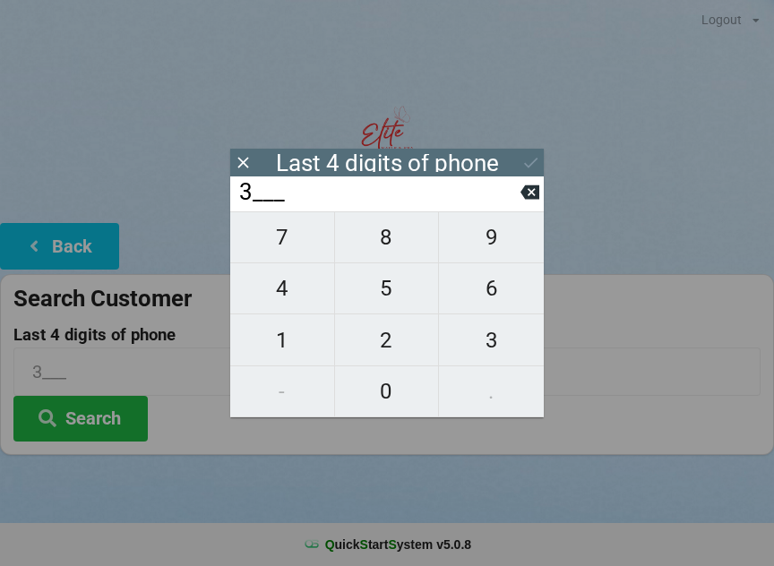
type input "32__"
click at [309, 344] on span "1" at bounding box center [282, 340] width 104 height 38
type input "321_"
click at [507, 247] on span "9" at bounding box center [491, 237] width 105 height 38
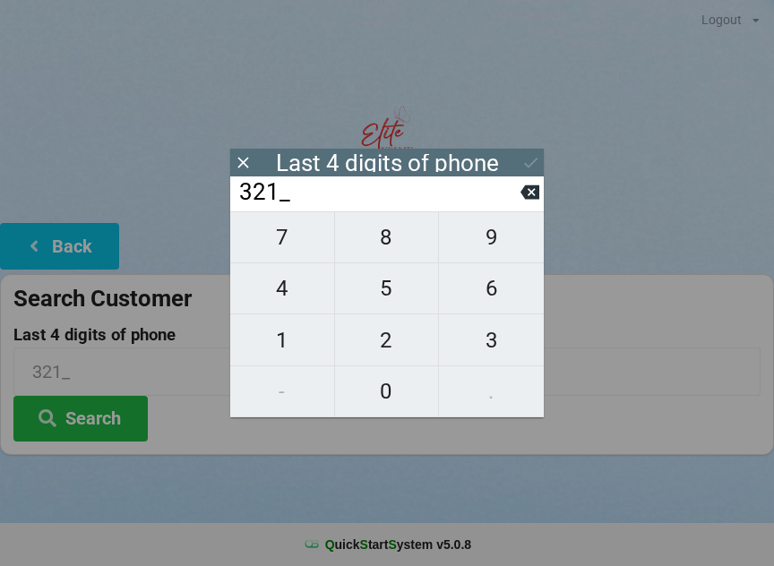
type input "3219"
click at [275, 298] on div "7 8 9 4 5 6 1 2 3 - 0 ." at bounding box center [386, 314] width 313 height 206
click at [390, 288] on div "7 8 9 4 5 6 1 2 3 - 0 ." at bounding box center [386, 314] width 313 height 206
click at [534, 187] on button at bounding box center [529, 192] width 19 height 24
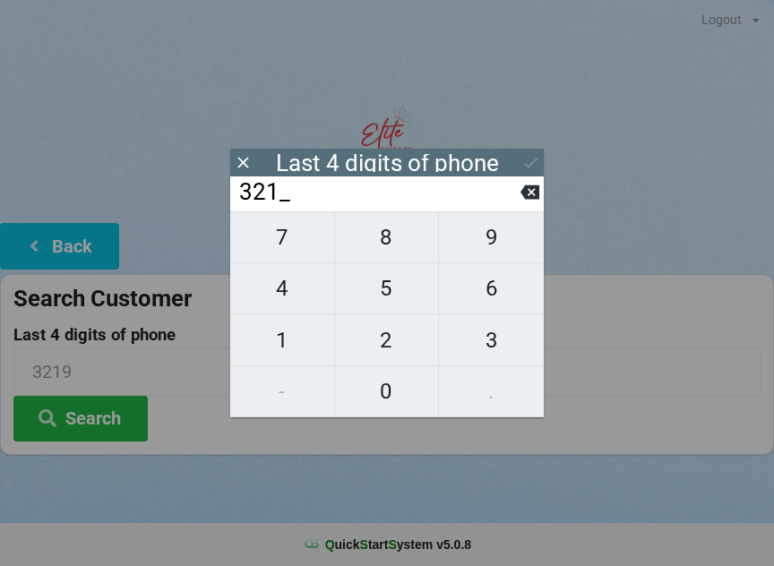
click at [501, 239] on span "9" at bounding box center [491, 237] width 105 height 38
click at [281, 302] on div "7 8 9 4 5 6 1 2 3 - 0 ." at bounding box center [386, 314] width 313 height 206
click at [528, 190] on icon at bounding box center [529, 192] width 19 height 19
click at [529, 193] on icon at bounding box center [529, 192] width 19 height 14
click at [528, 197] on icon at bounding box center [529, 192] width 19 height 14
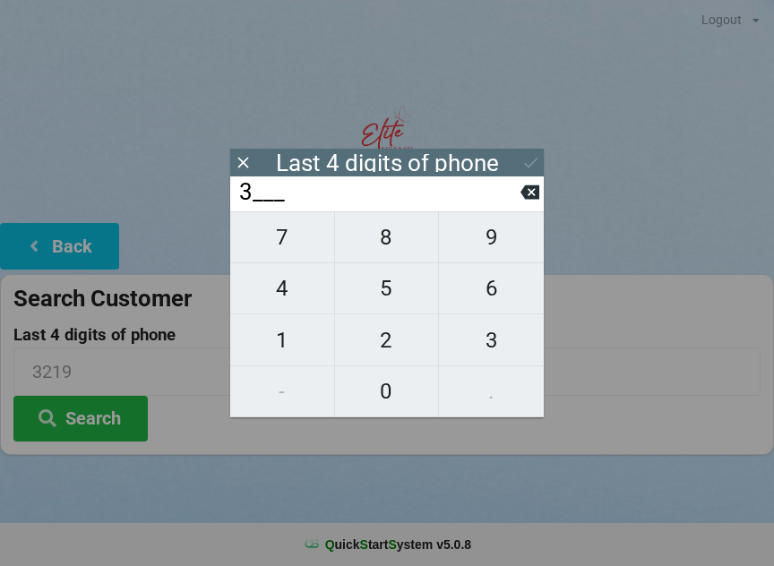
click at [525, 199] on icon at bounding box center [529, 192] width 19 height 14
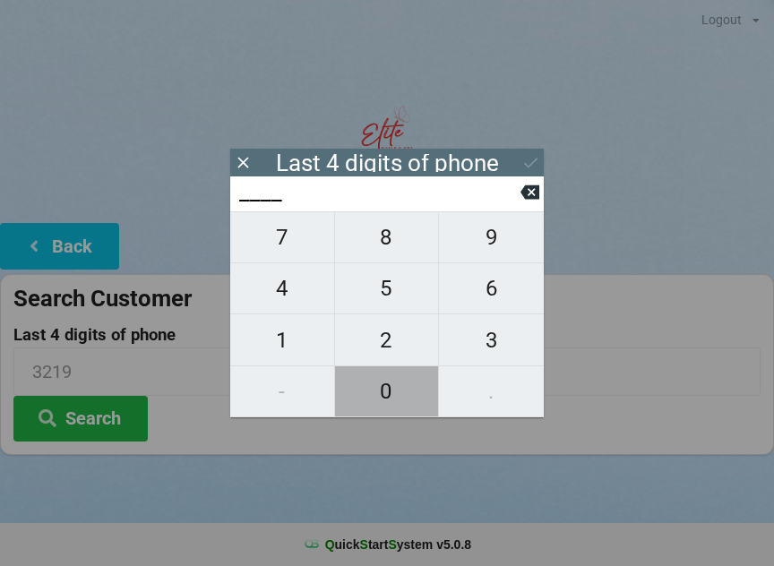
click at [392, 397] on span "0" at bounding box center [387, 392] width 104 height 38
type input "0___"
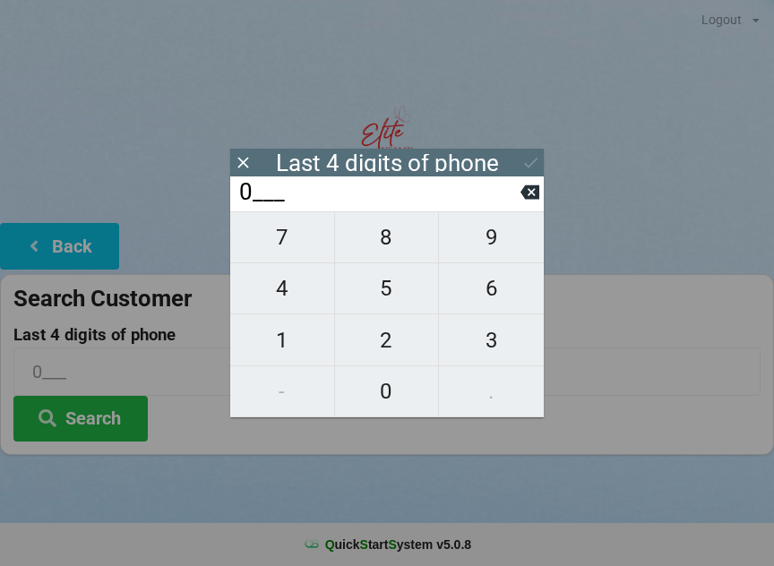
click at [287, 256] on span "7" at bounding box center [282, 237] width 104 height 38
type input "07__"
click at [392, 343] on span "2" at bounding box center [387, 340] width 104 height 38
type input "072_"
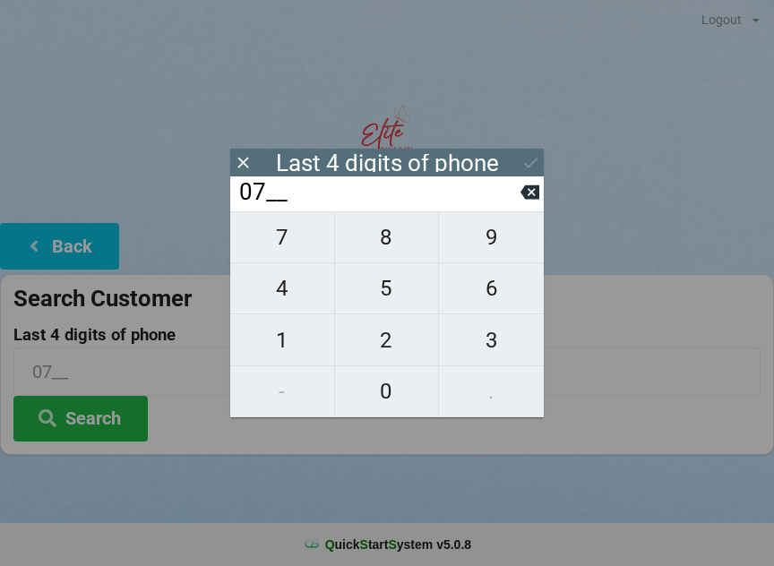
type input "072_"
click at [286, 288] on span "4" at bounding box center [282, 289] width 104 height 38
type input "0724"
click at [114, 414] on button "Search" at bounding box center [80, 419] width 134 height 46
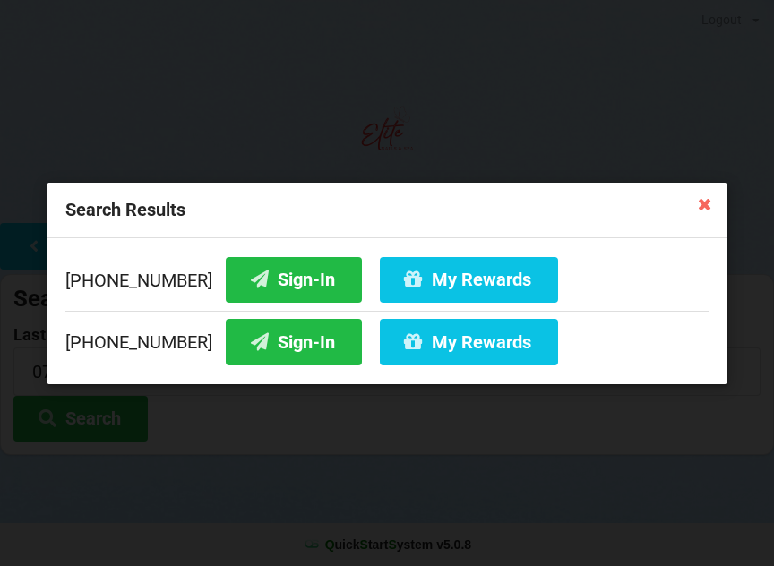
click at [469, 276] on button "My Rewards" at bounding box center [469, 279] width 178 height 46
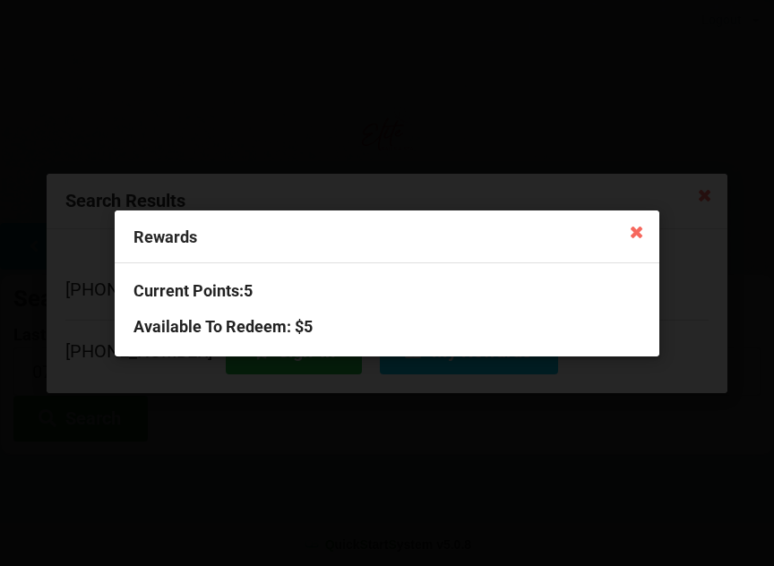
click at [263, 331] on h3 "Available To Redeem : $5" at bounding box center [386, 326] width 507 height 21
click at [311, 316] on h3 "Available To Redeem : $5" at bounding box center [386, 326] width 507 height 21
click at [90, 448] on div "Rewards Current Points: 5 Available To Redeem : $5" at bounding box center [387, 283] width 774 height 566
click at [632, 232] on icon at bounding box center [635, 231] width 29 height 29
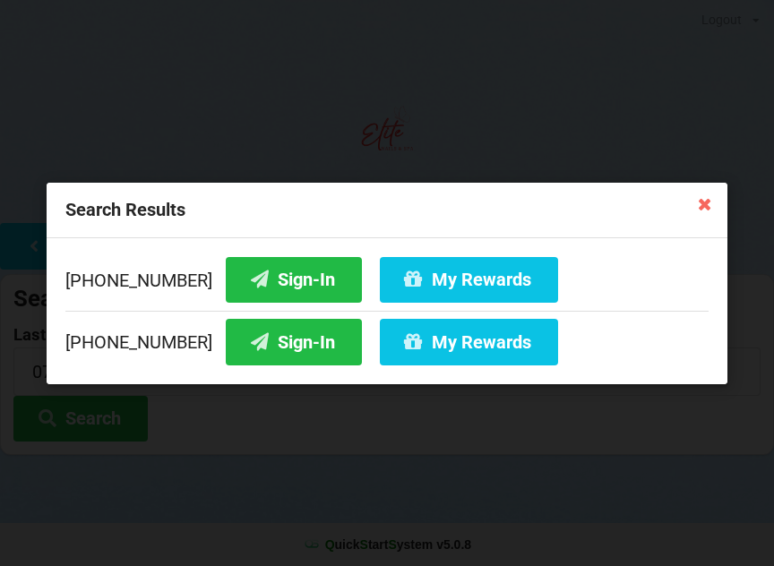
click at [344, 519] on div "Search Results [PHONE_NUMBER] Sign-In My Rewards [PHONE_NUMBER] Sign-In My Rewa…" at bounding box center [387, 283] width 774 height 566
click at [256, 265] on button "Sign-In" at bounding box center [294, 279] width 136 height 46
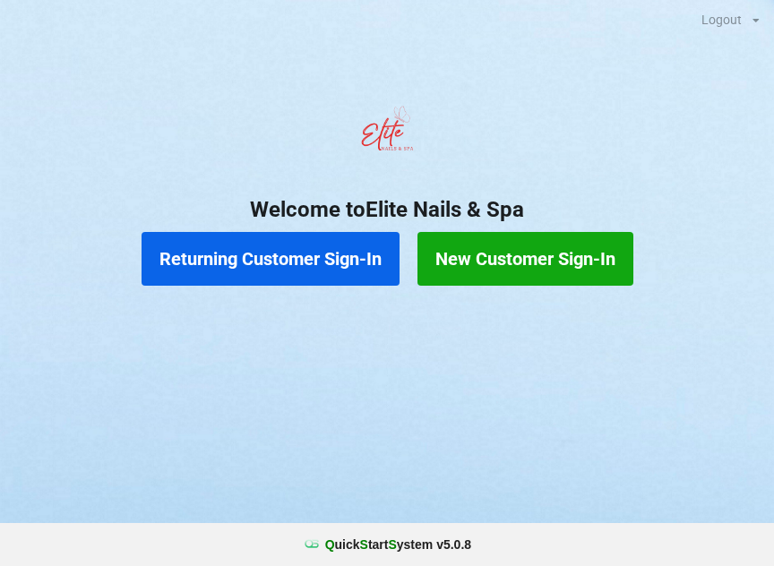
click at [259, 259] on button "Returning Customer Sign-In" at bounding box center [270, 259] width 258 height 54
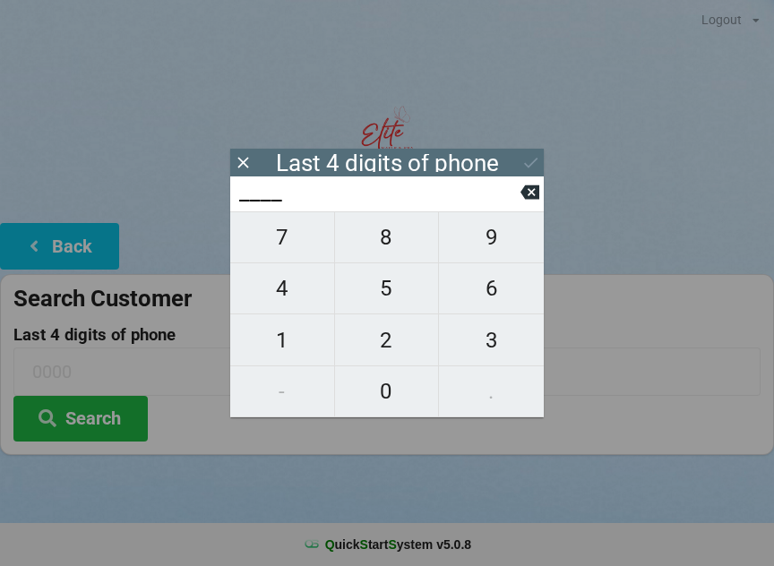
click at [483, 353] on span "3" at bounding box center [491, 340] width 105 height 38
type input "3___"
click at [389, 406] on span "0" at bounding box center [387, 392] width 104 height 38
type input "30__"
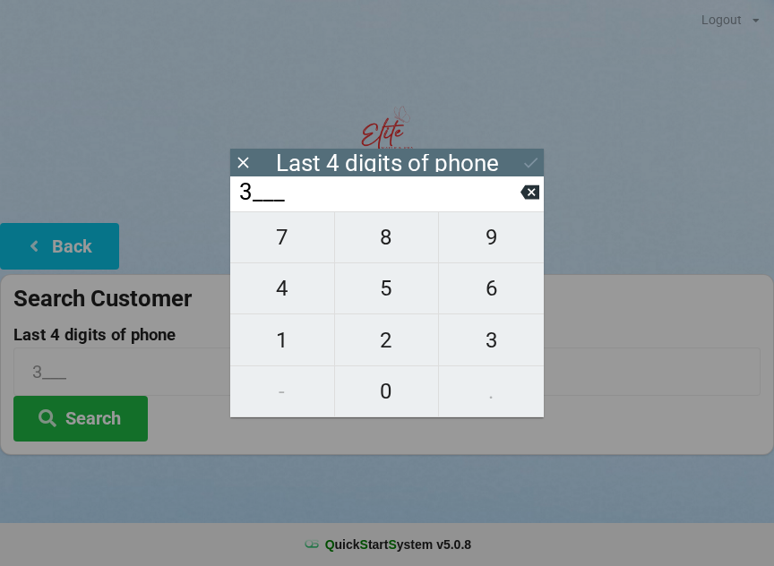
type input "30__"
click at [482, 238] on span "9" at bounding box center [491, 237] width 105 height 38
type input "309_"
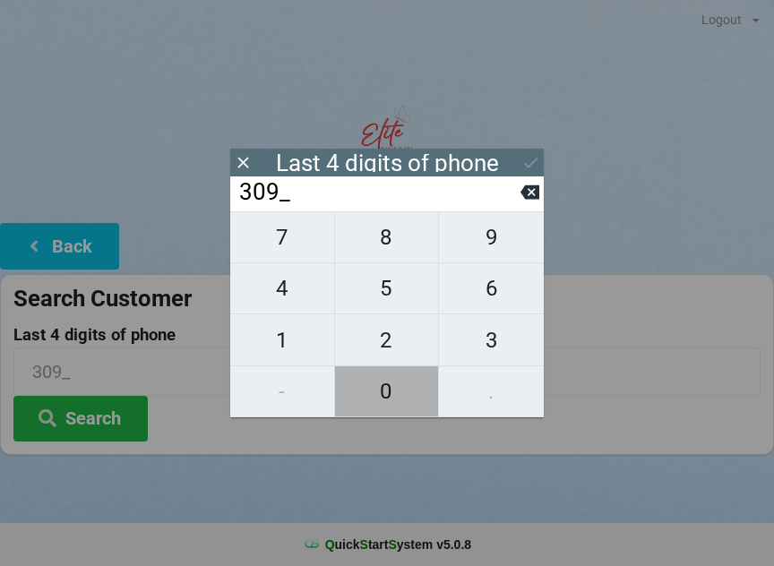
click at [384, 381] on span "0" at bounding box center [387, 392] width 104 height 38
type input "3090"
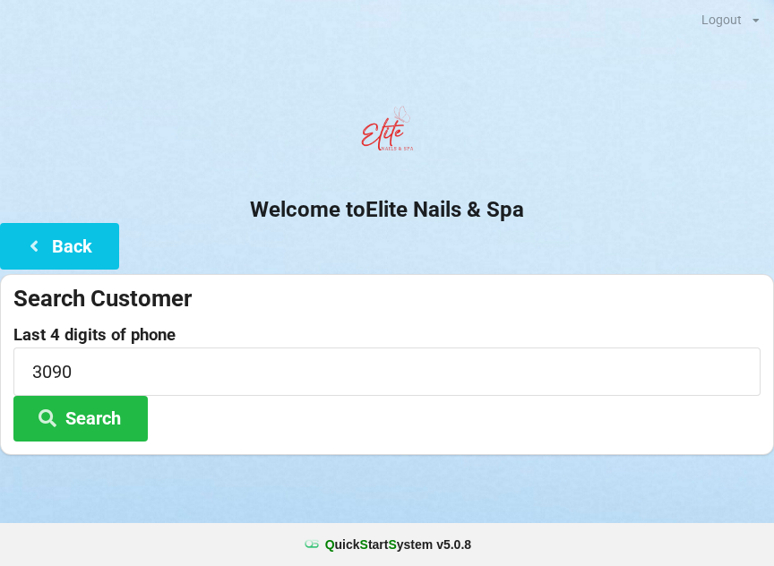
click at [519, 142] on div at bounding box center [387, 136] width 774 height 76
click at [73, 405] on button "Search" at bounding box center [80, 419] width 134 height 46
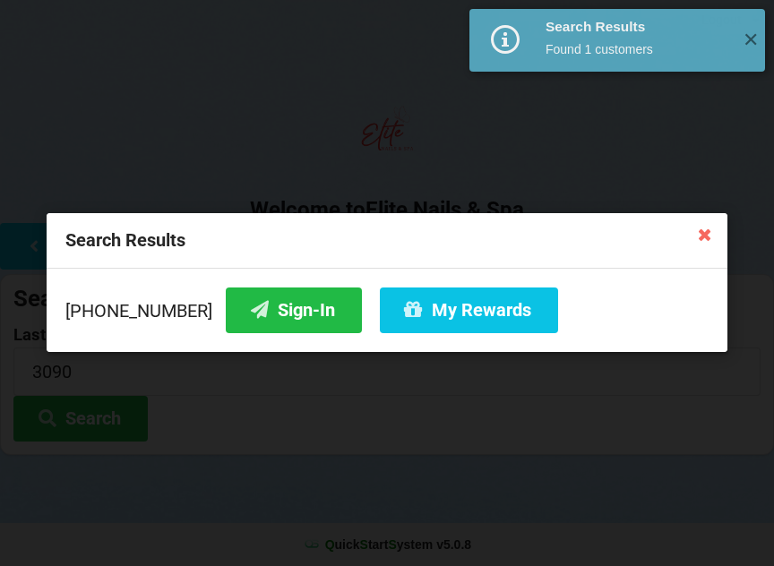
click at [249, 303] on icon at bounding box center [259, 309] width 21 height 15
